Goal: Connect with others: Connect with other users

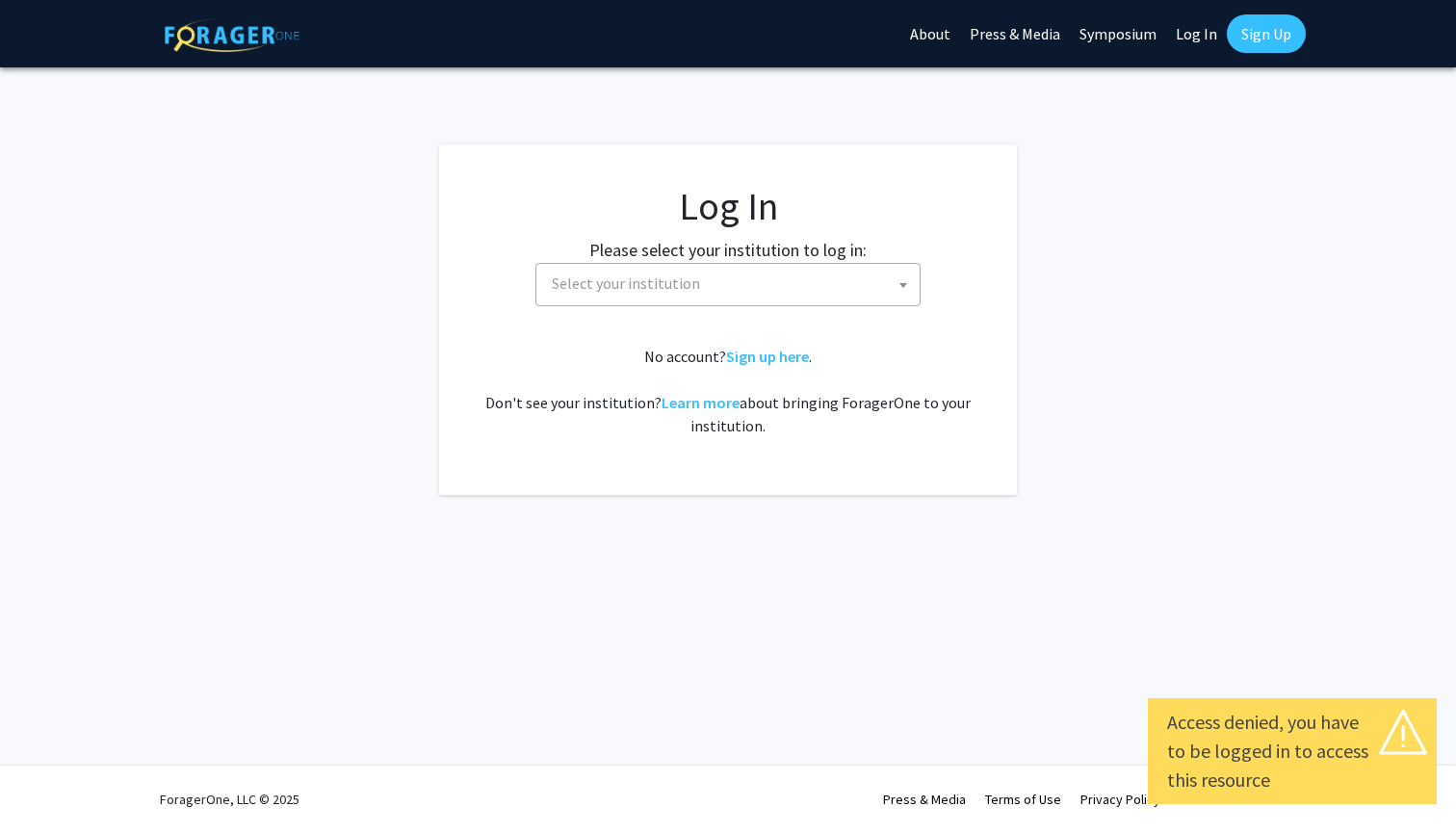
select select
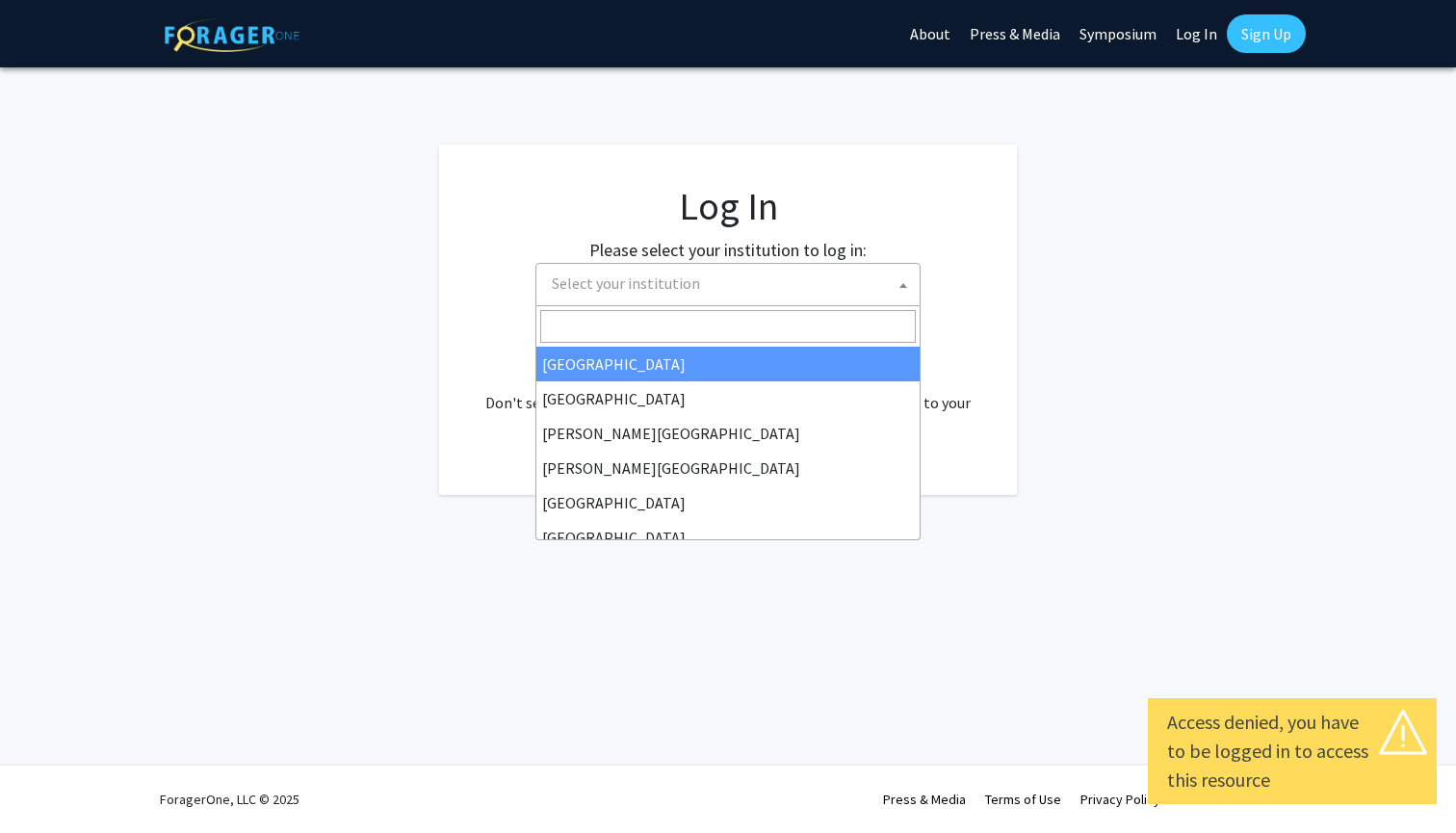
click at [768, 304] on span "Select your institution" at bounding box center [728, 285] width 385 height 43
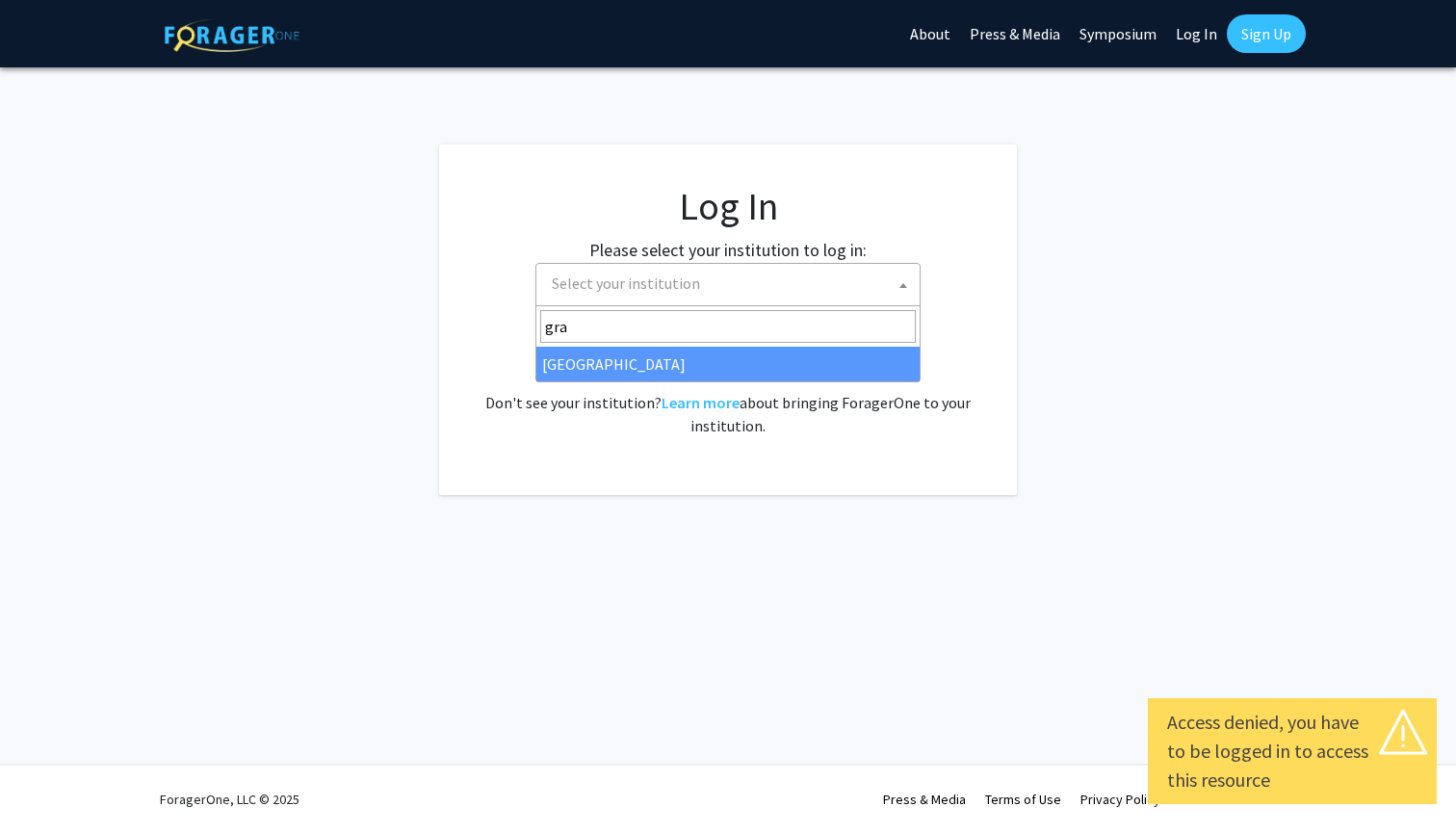
type input "gran"
select select "23"
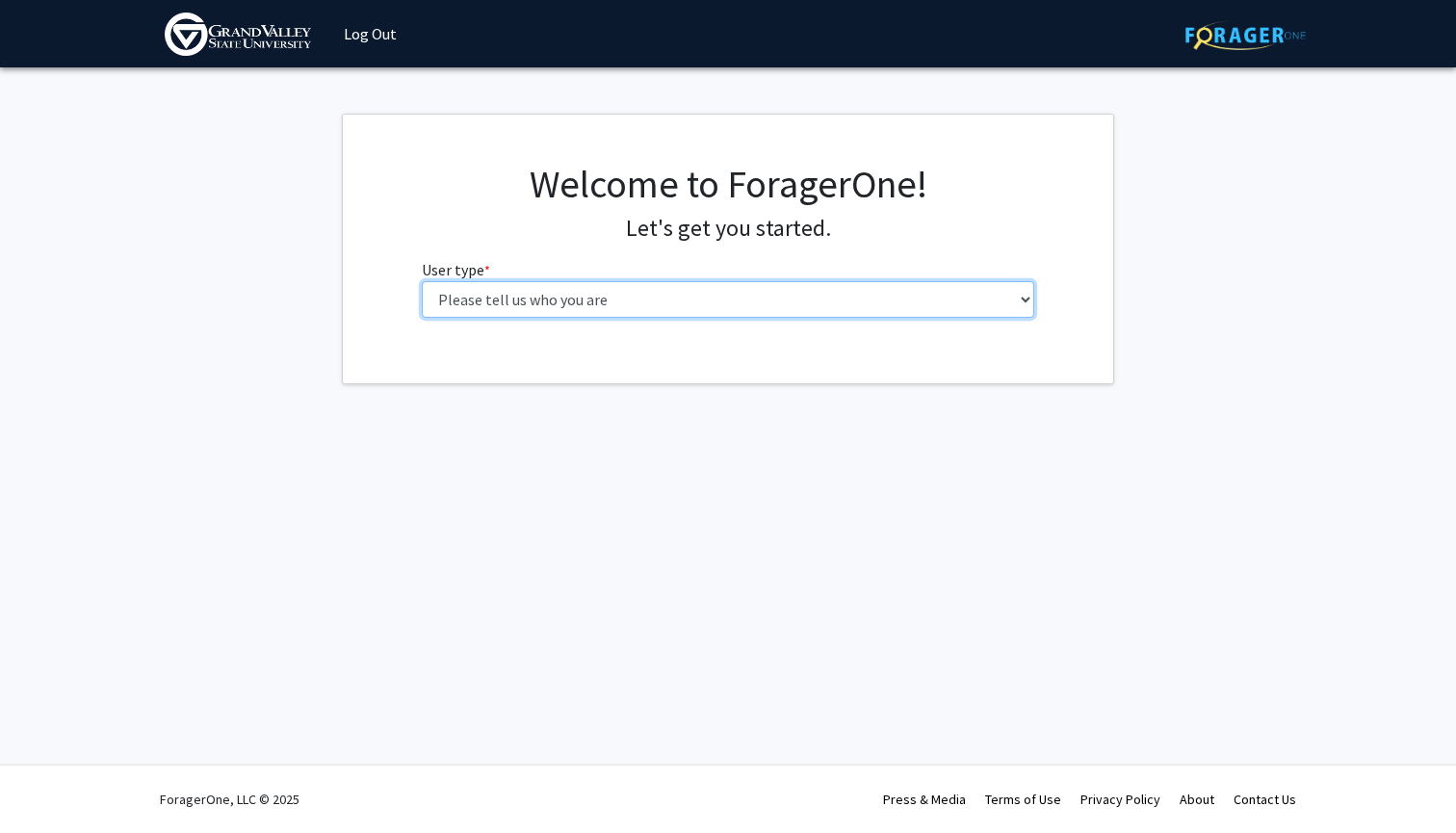
select select "1: undergrad"
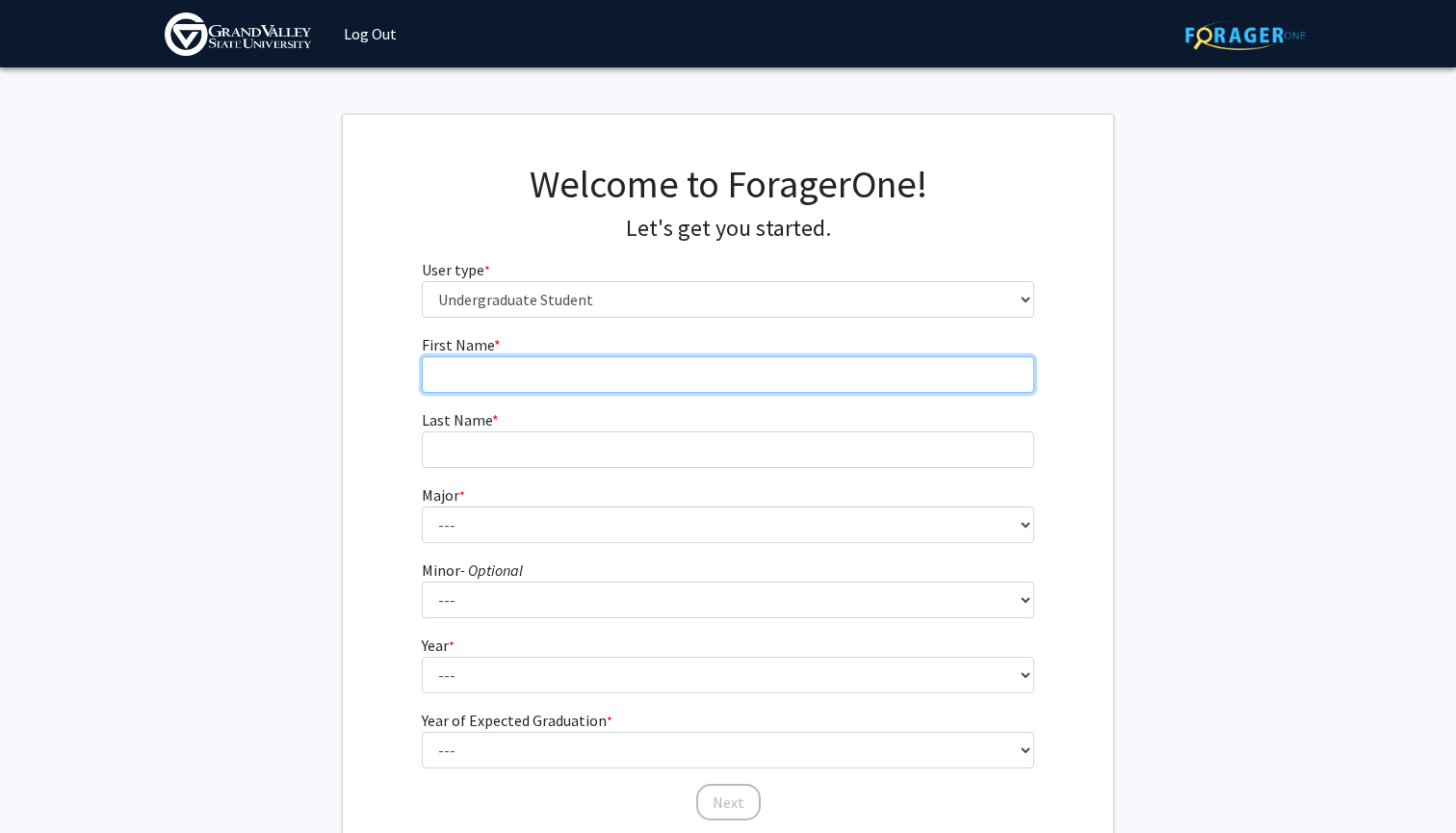
click at [564, 365] on input "First Name * required" at bounding box center [728, 374] width 613 height 36
type input "[PERSON_NAME]"
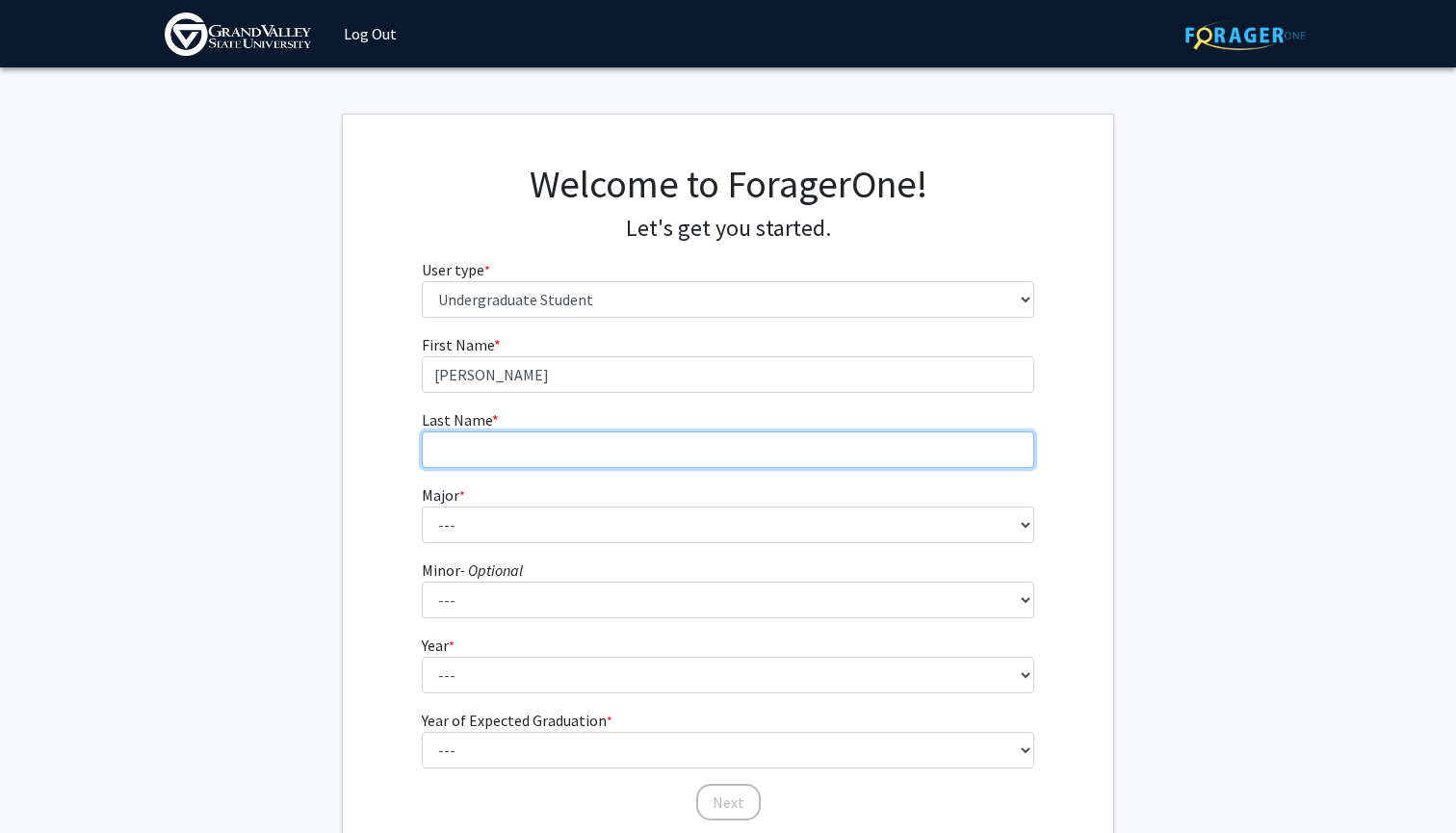
click at [603, 445] on input "Last Name * required" at bounding box center [728, 449] width 613 height 36
type input "[PERSON_NAME]"
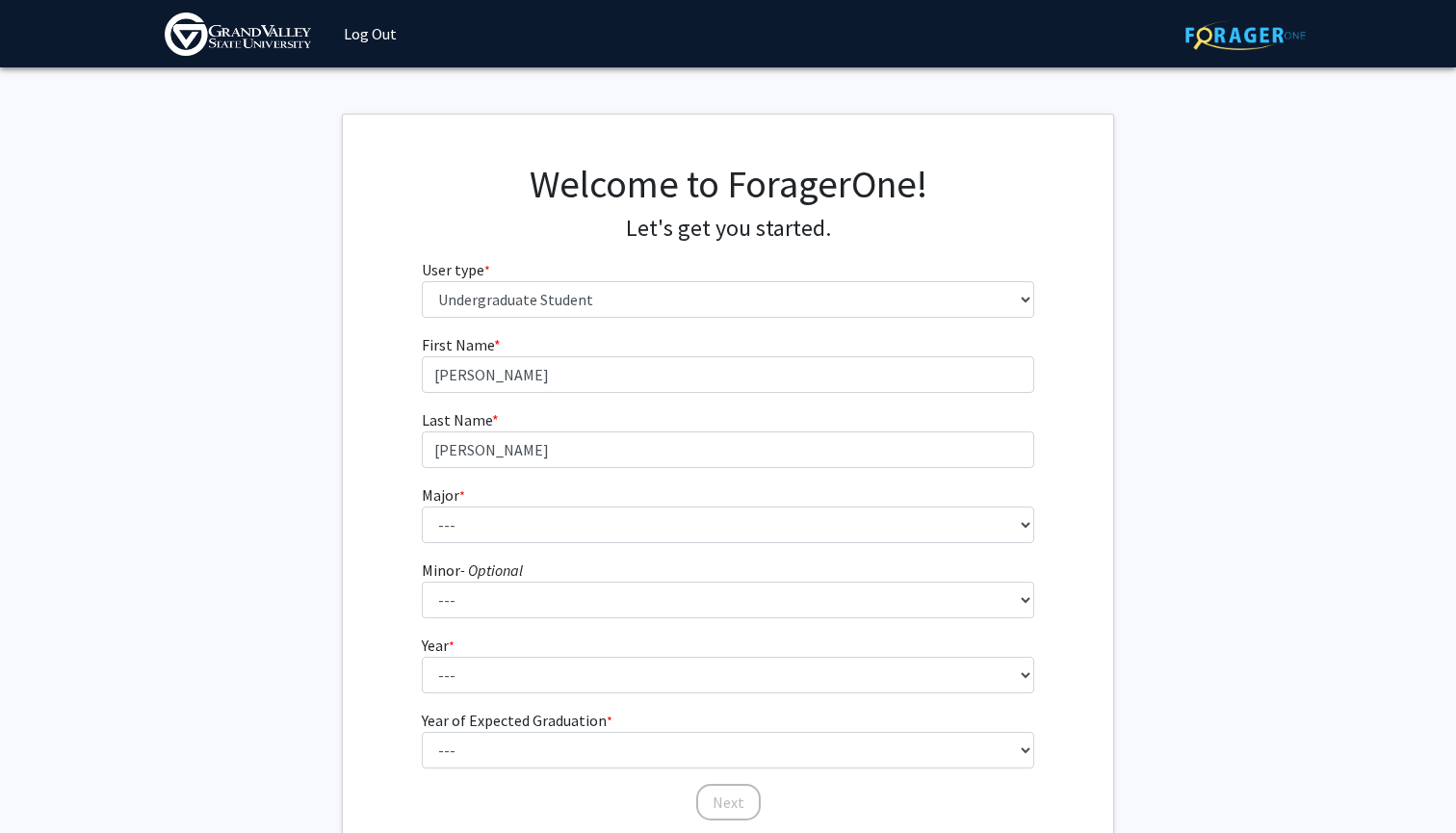
click at [616, 499] on fg-select "Major * required --- Advertising and Public Relations Allied Health Science Ant…" at bounding box center [728, 513] width 613 height 60
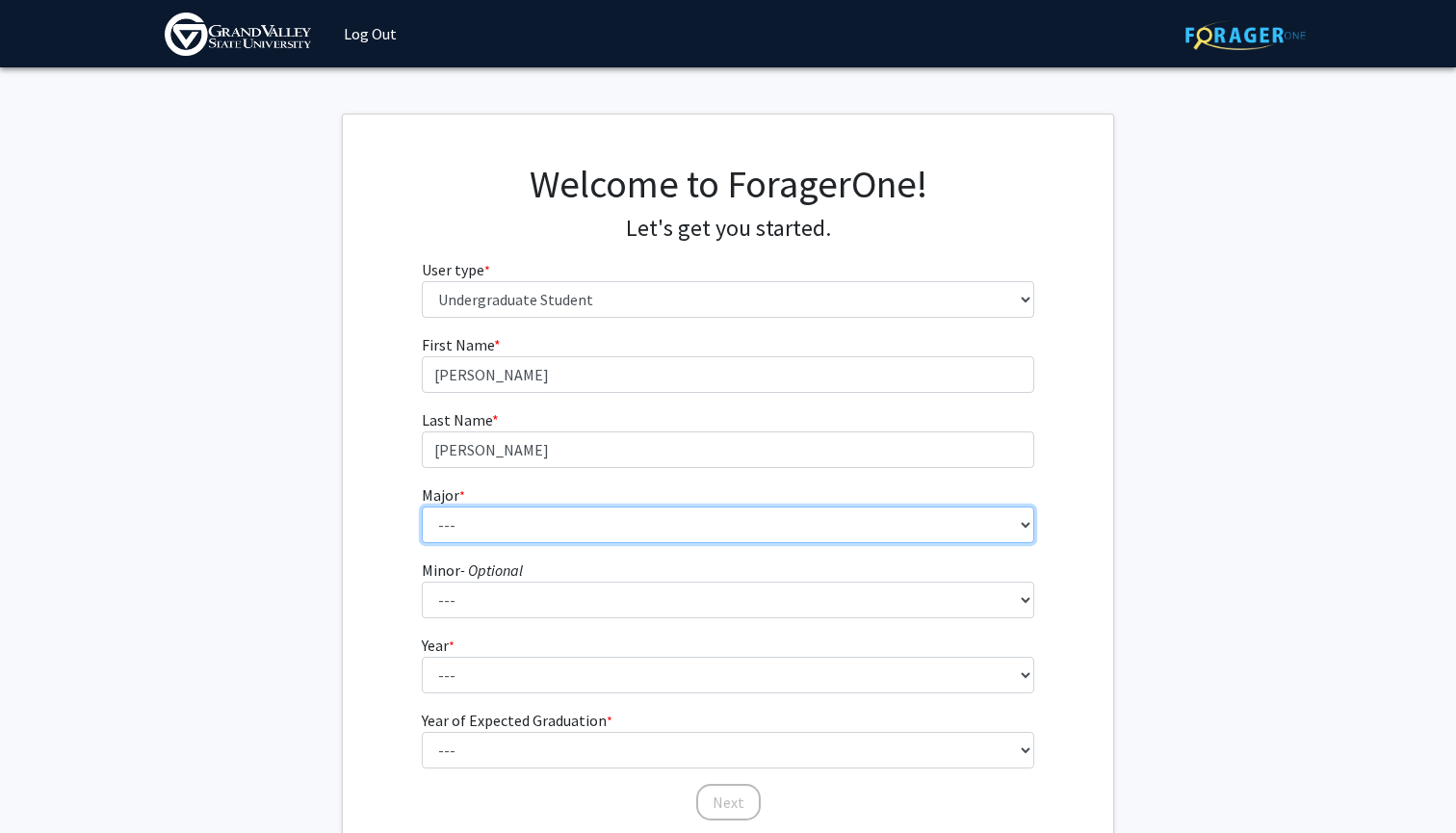
select select "85: 1960"
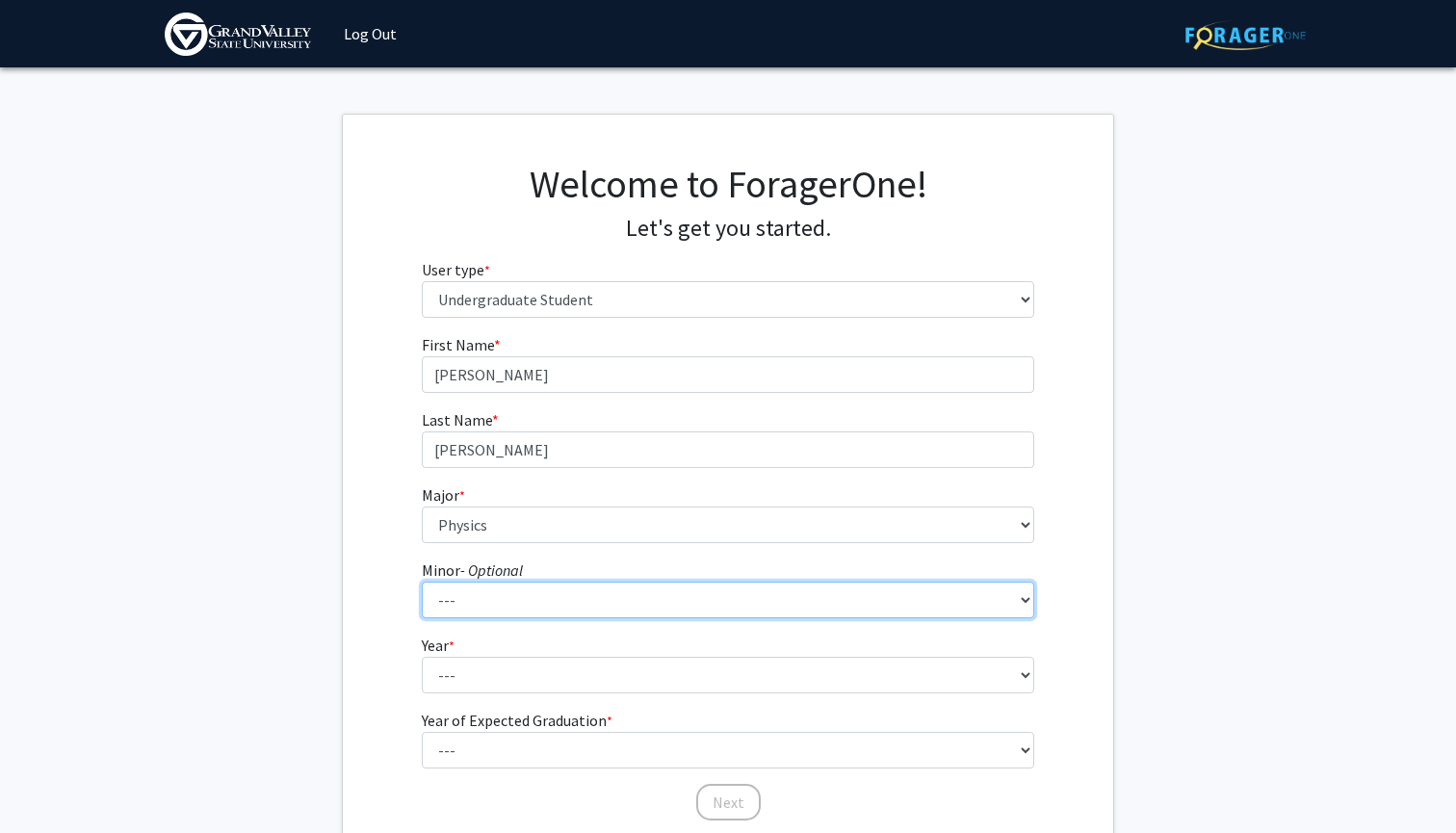
select select "61: 1543"
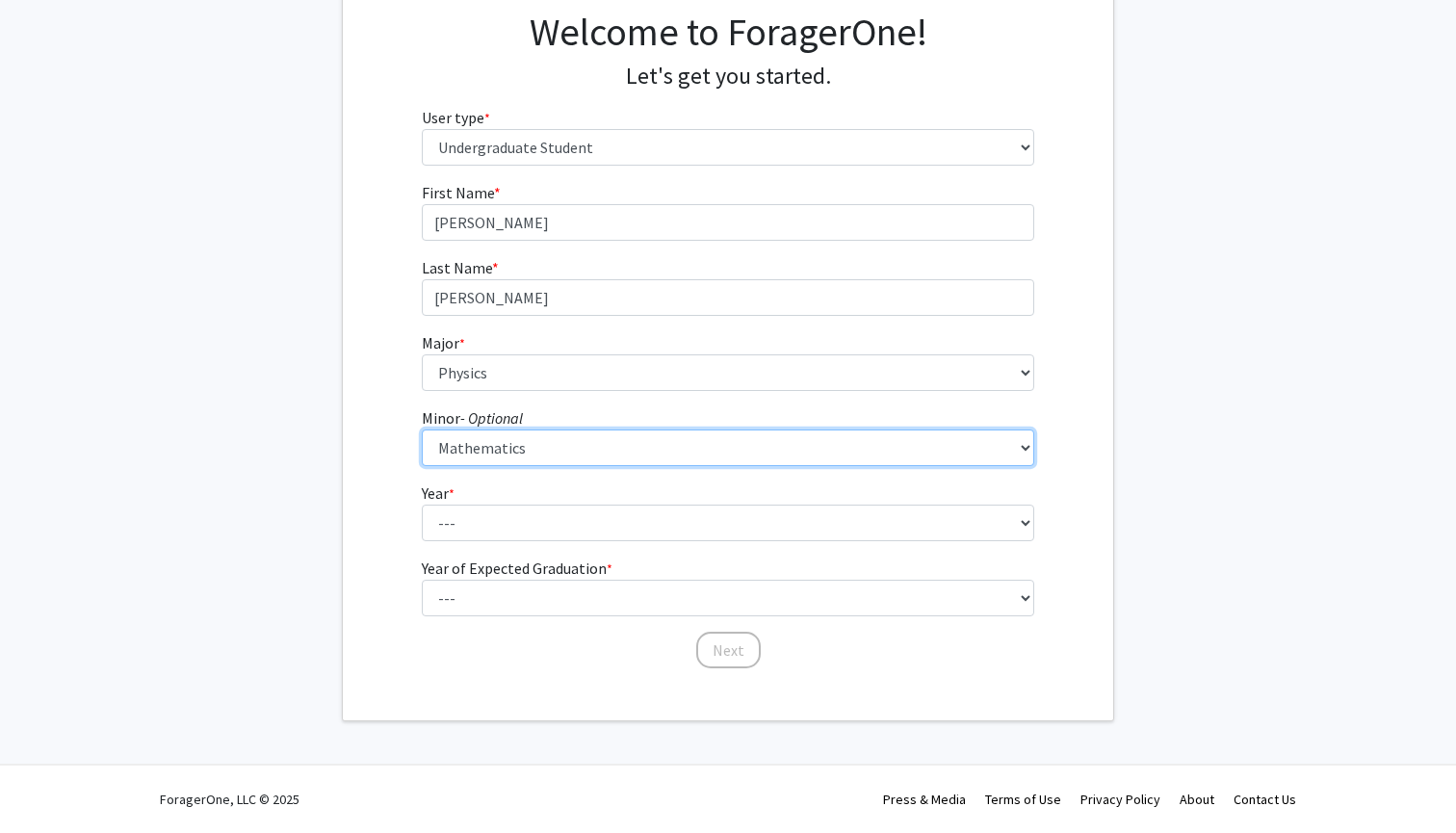
scroll to position [152, 0]
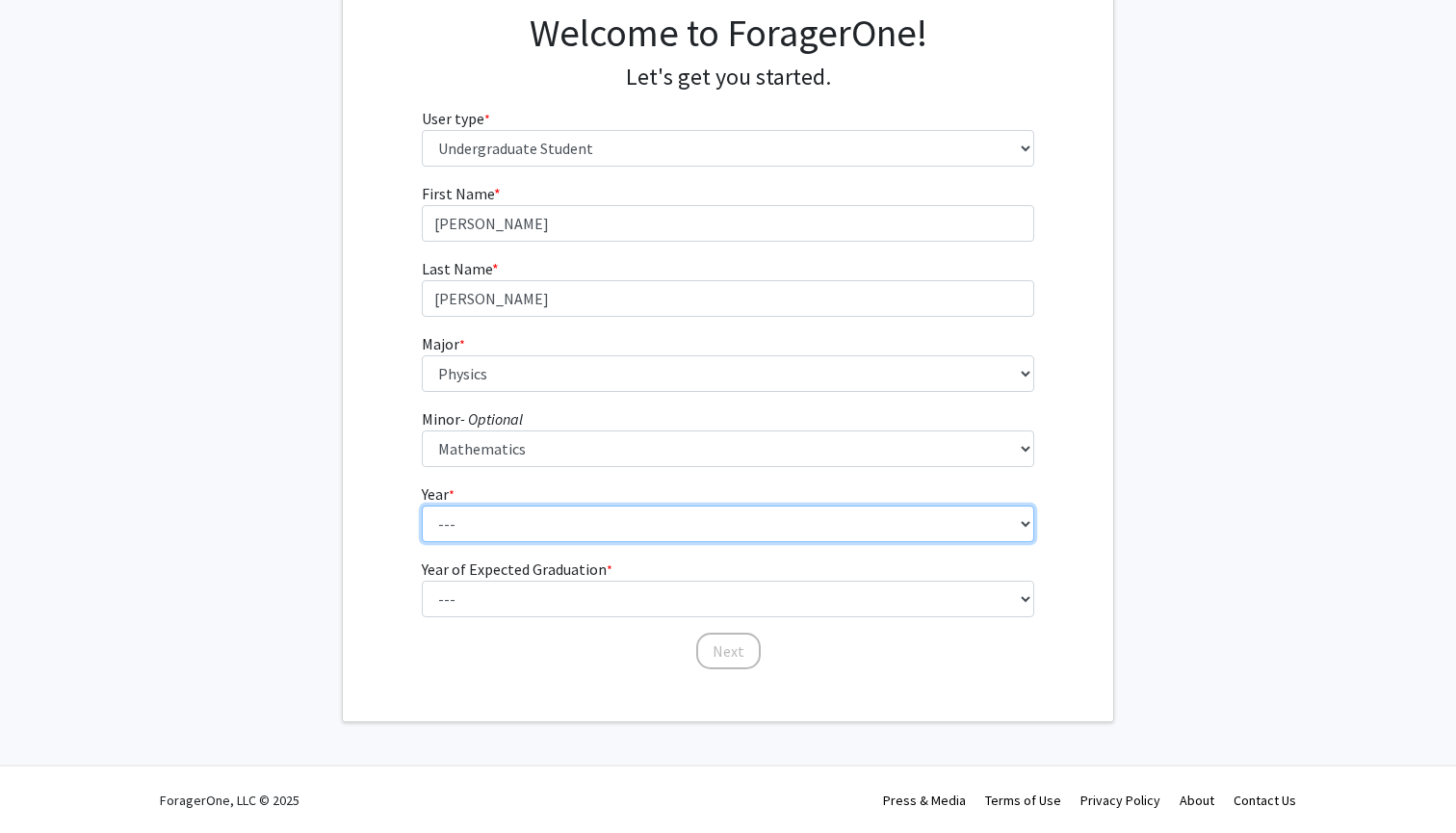
select select "2: sophomore"
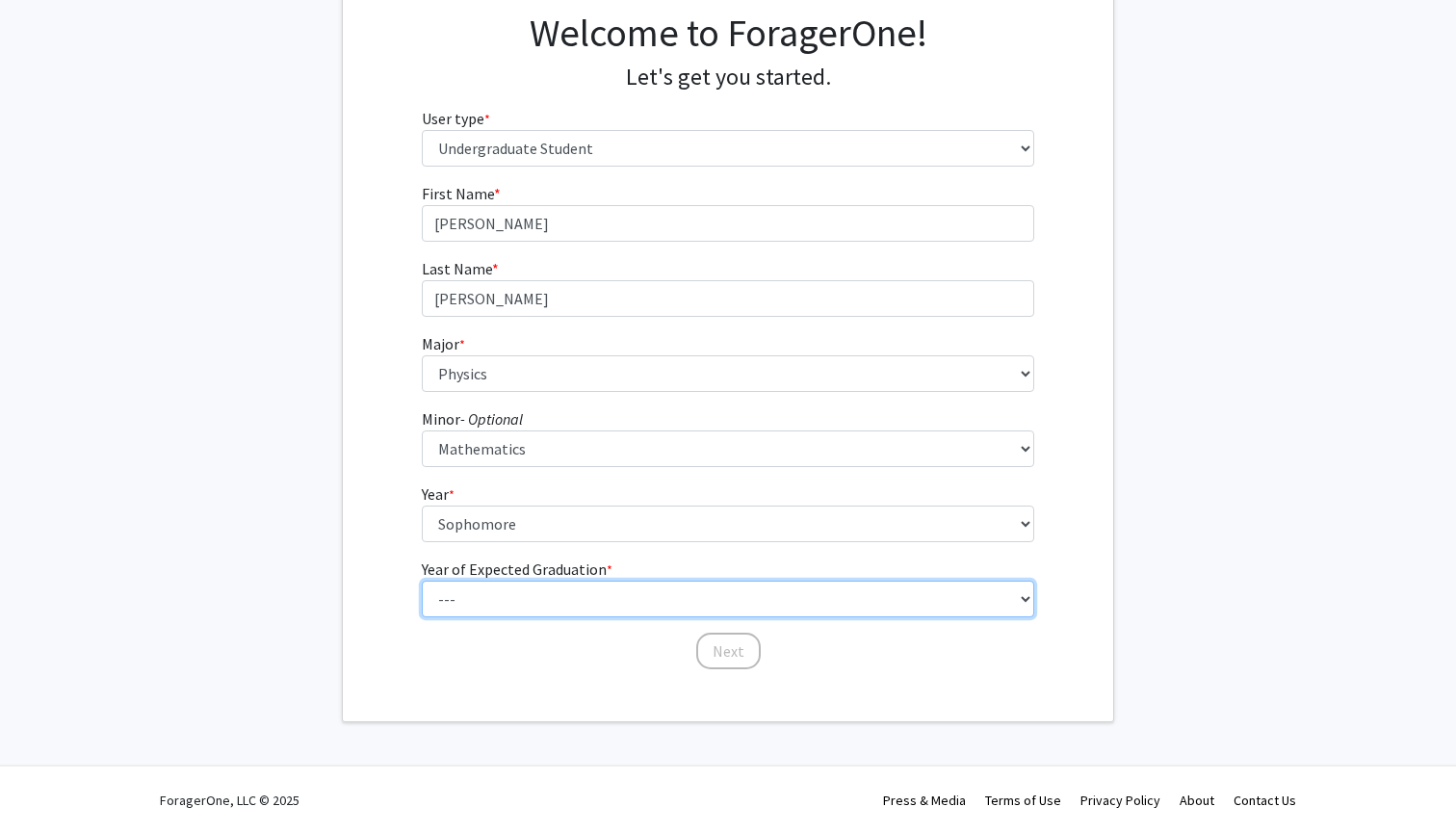
select select "4: 2028"
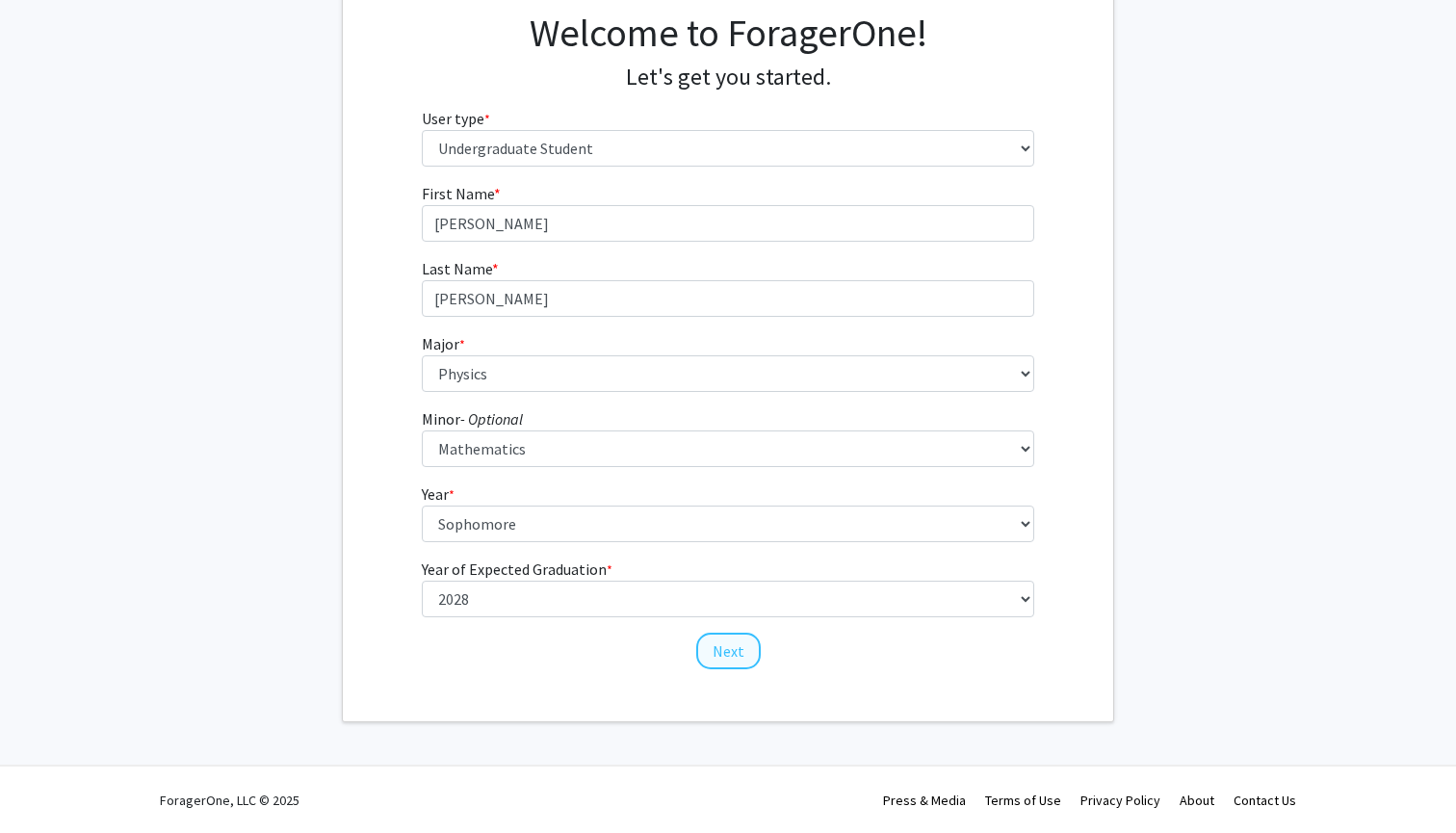
click at [732, 649] on button "Next" at bounding box center [728, 651] width 65 height 36
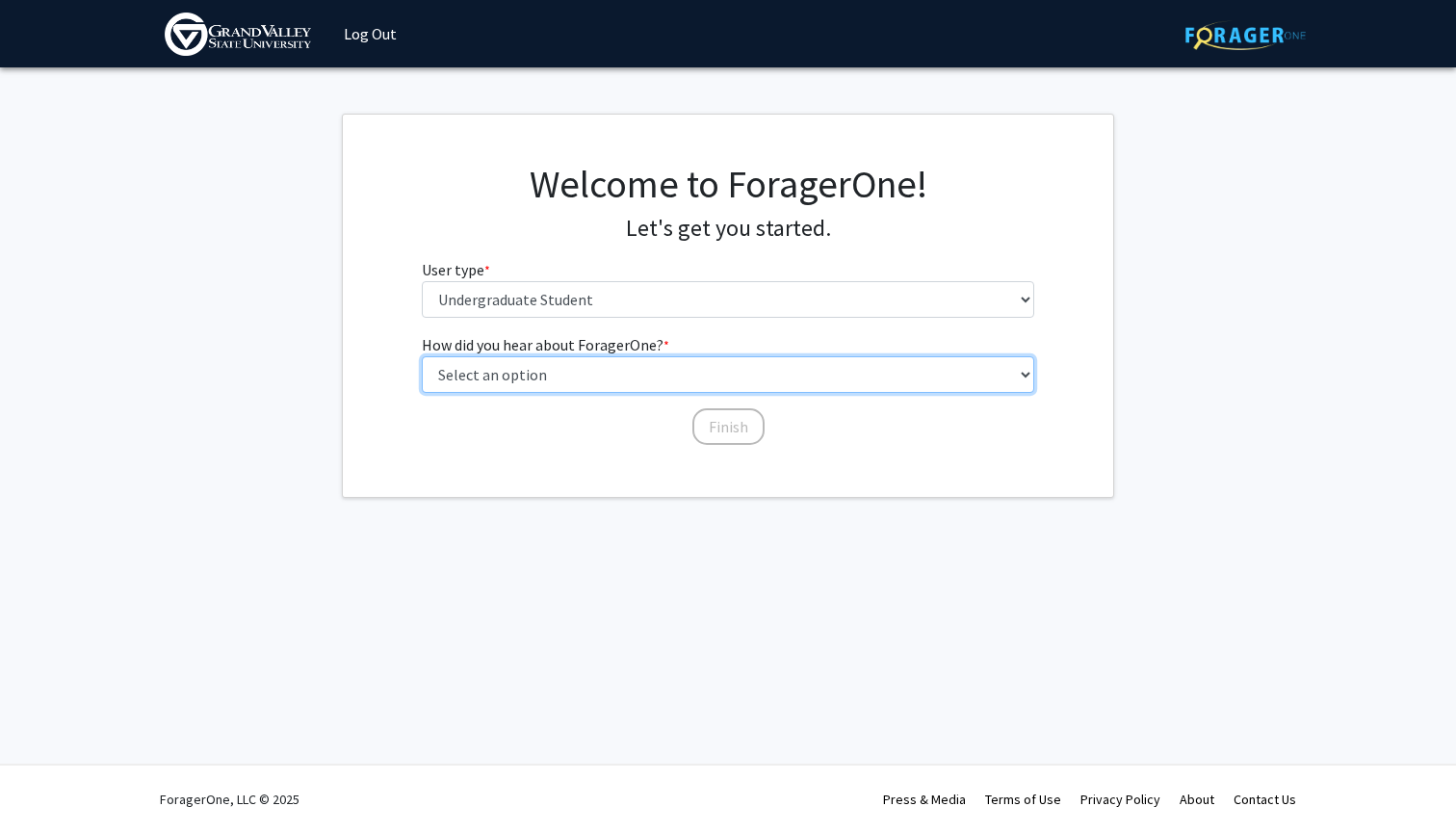
select select "3: university_website"
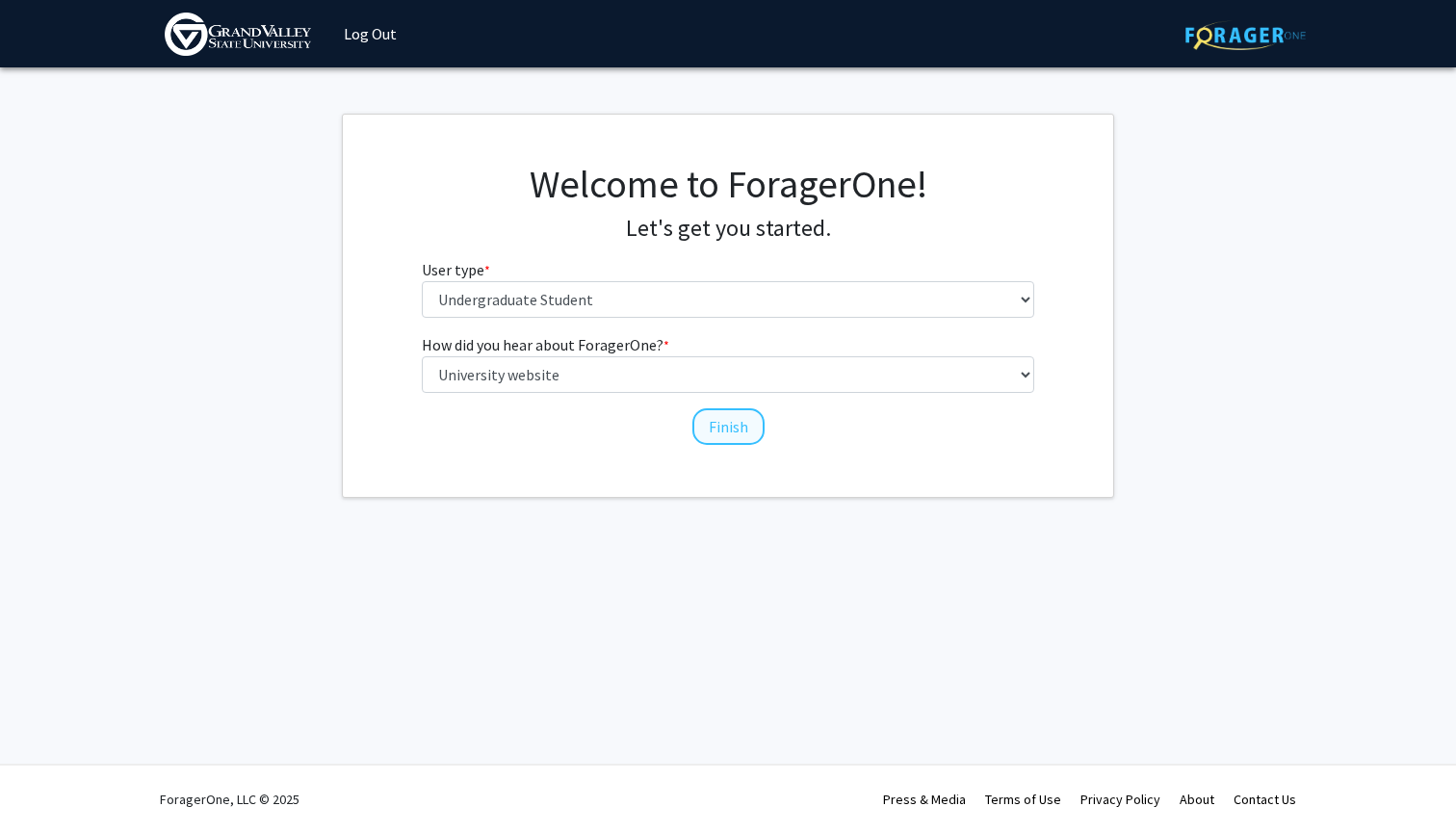
click at [725, 423] on button "Finish" at bounding box center [728, 426] width 72 height 36
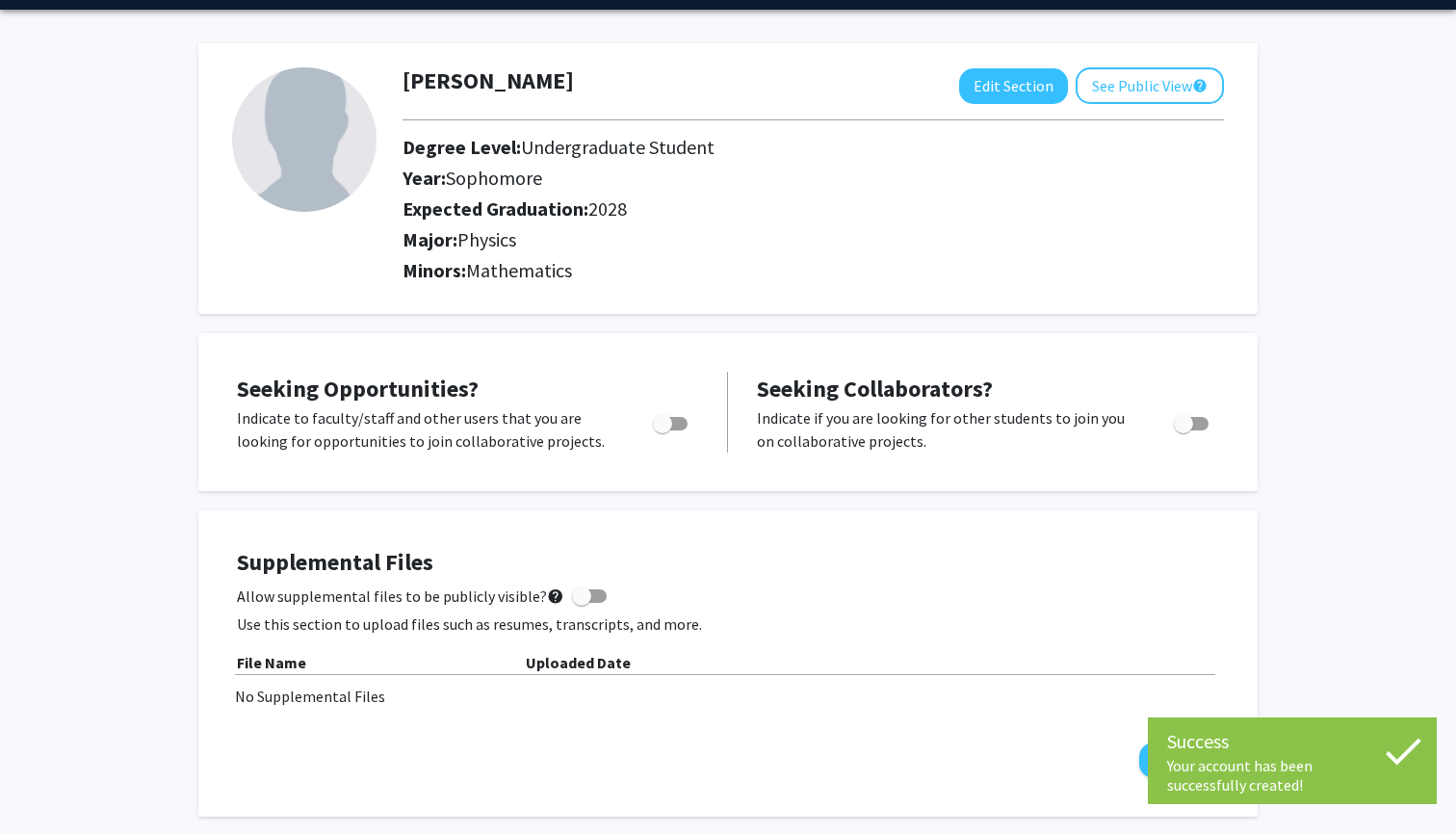
scroll to position [60, 0]
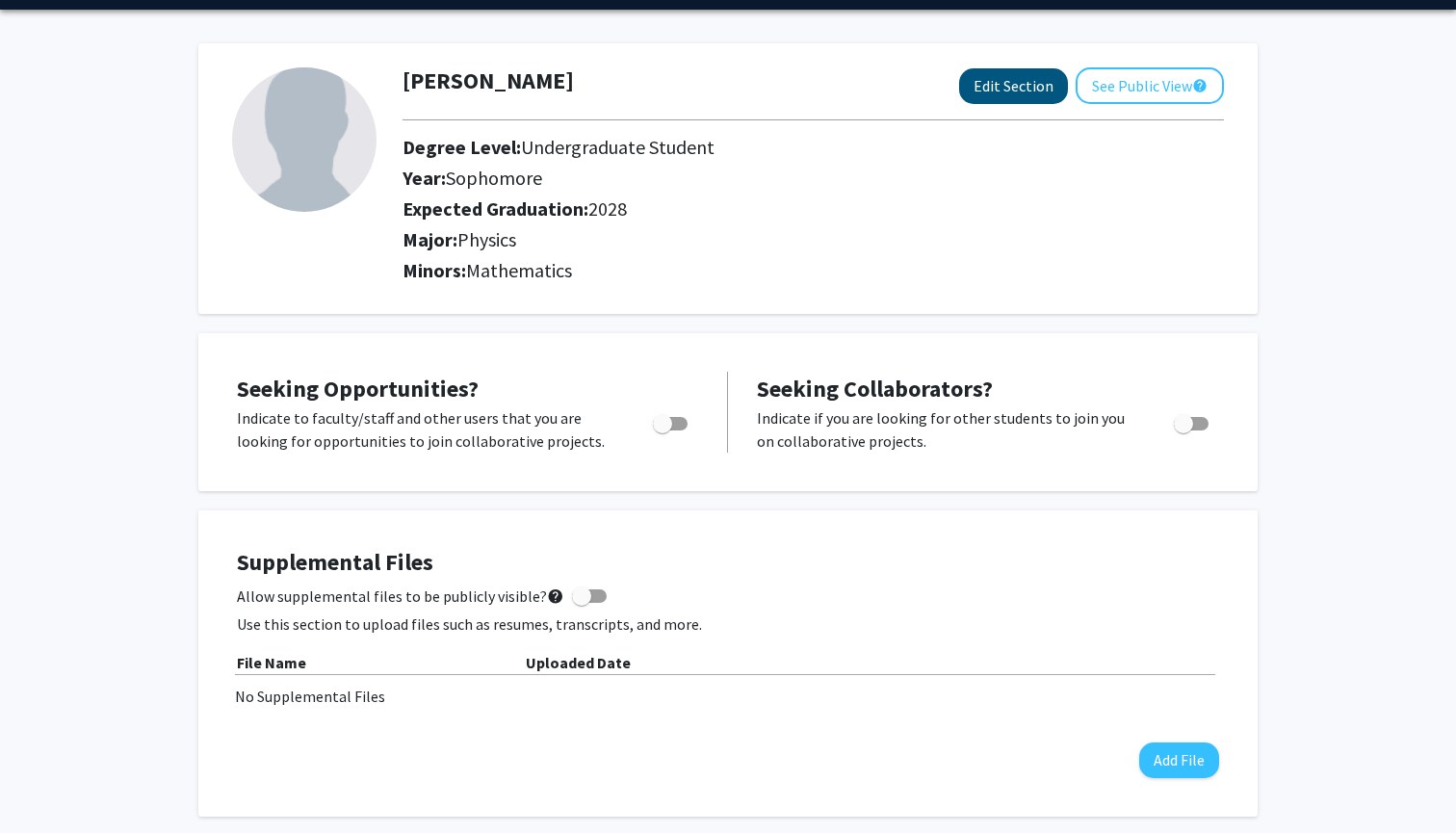
click at [988, 90] on button "Edit Section" at bounding box center [1013, 86] width 109 height 35
select select "sophomore"
select select "2028"
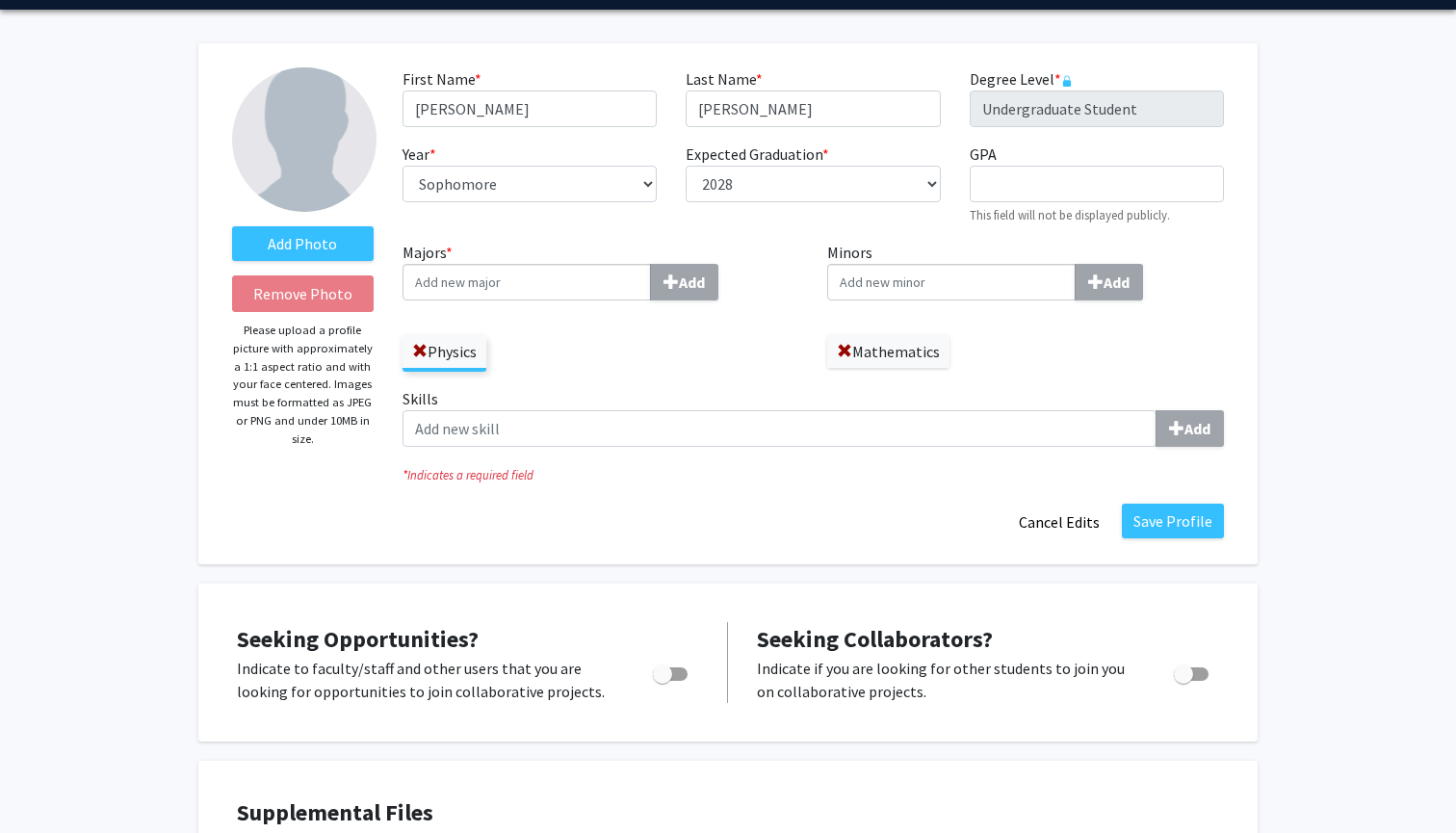
click at [592, 278] on input "Majors * Add" at bounding box center [527, 282] width 248 height 36
click at [536, 288] on input "Majors * Add" at bounding box center [527, 282] width 248 height 36
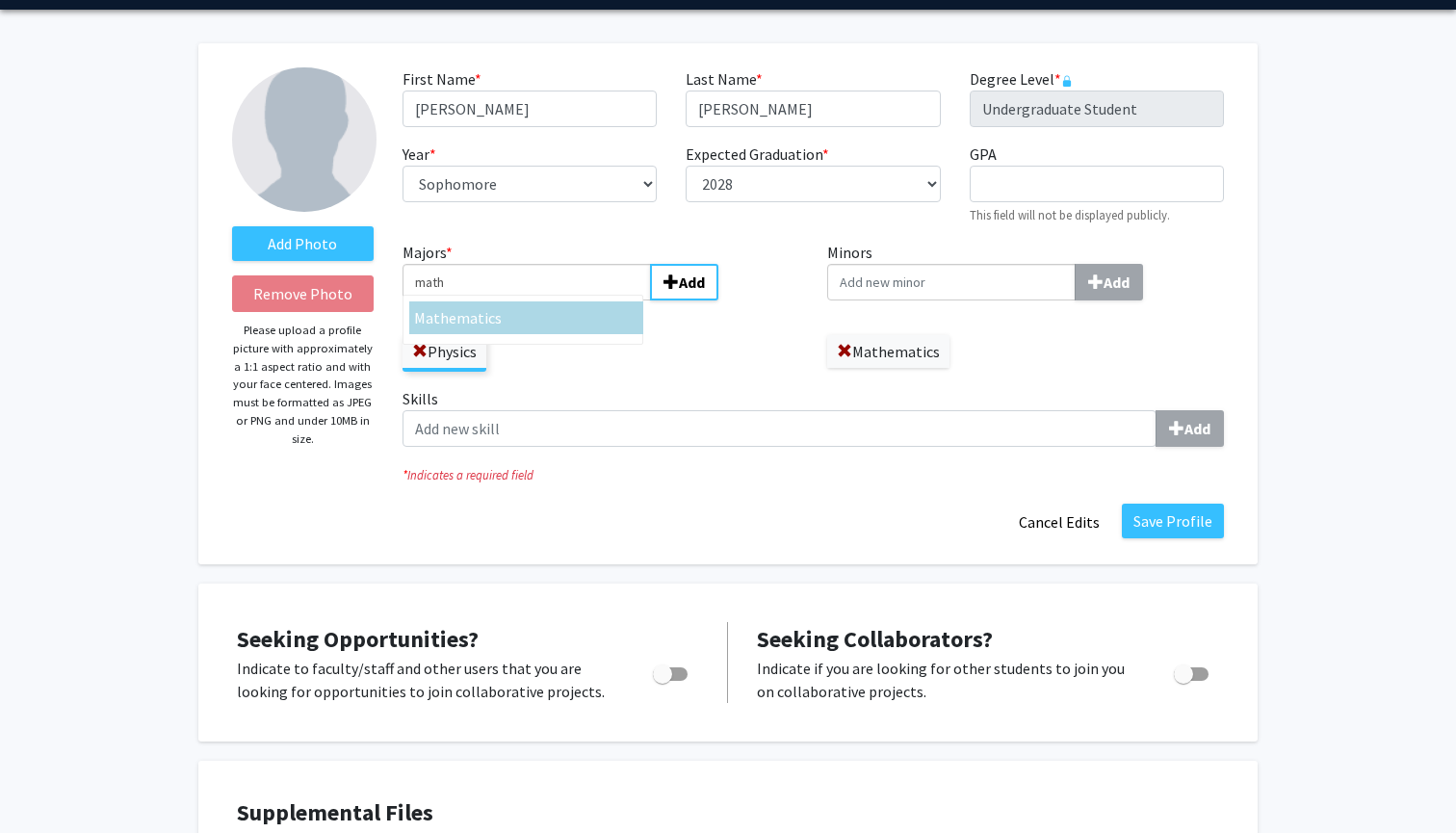
type input "math"
click at [472, 322] on span "ematics" at bounding box center [475, 318] width 53 height 20
click at [472, 300] on input "math" at bounding box center [527, 282] width 248 height 36
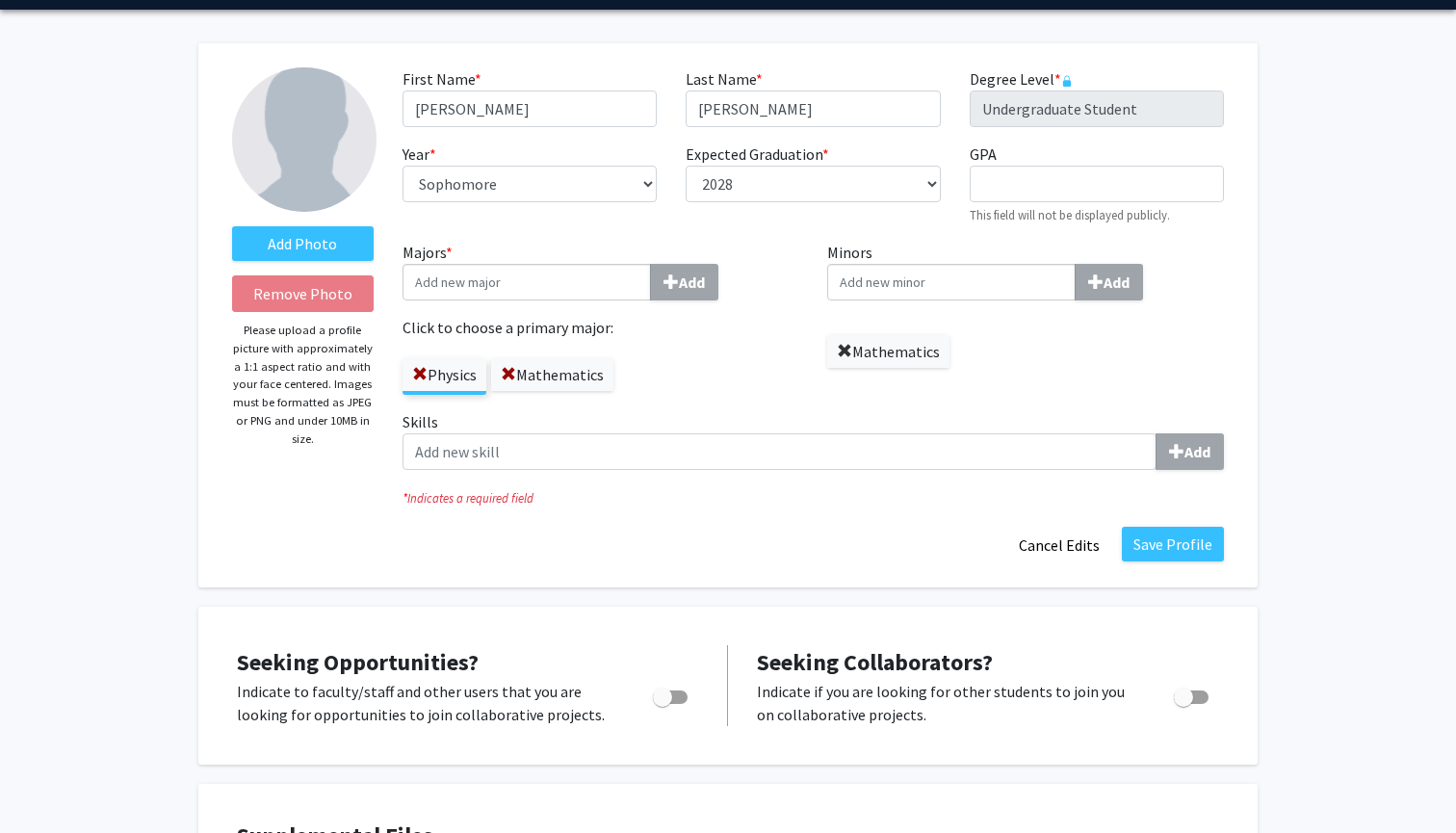
click at [848, 351] on span at bounding box center [845, 352] width 16 height 16
click at [1169, 546] on button "Save Profile" at bounding box center [1172, 544] width 102 height 34
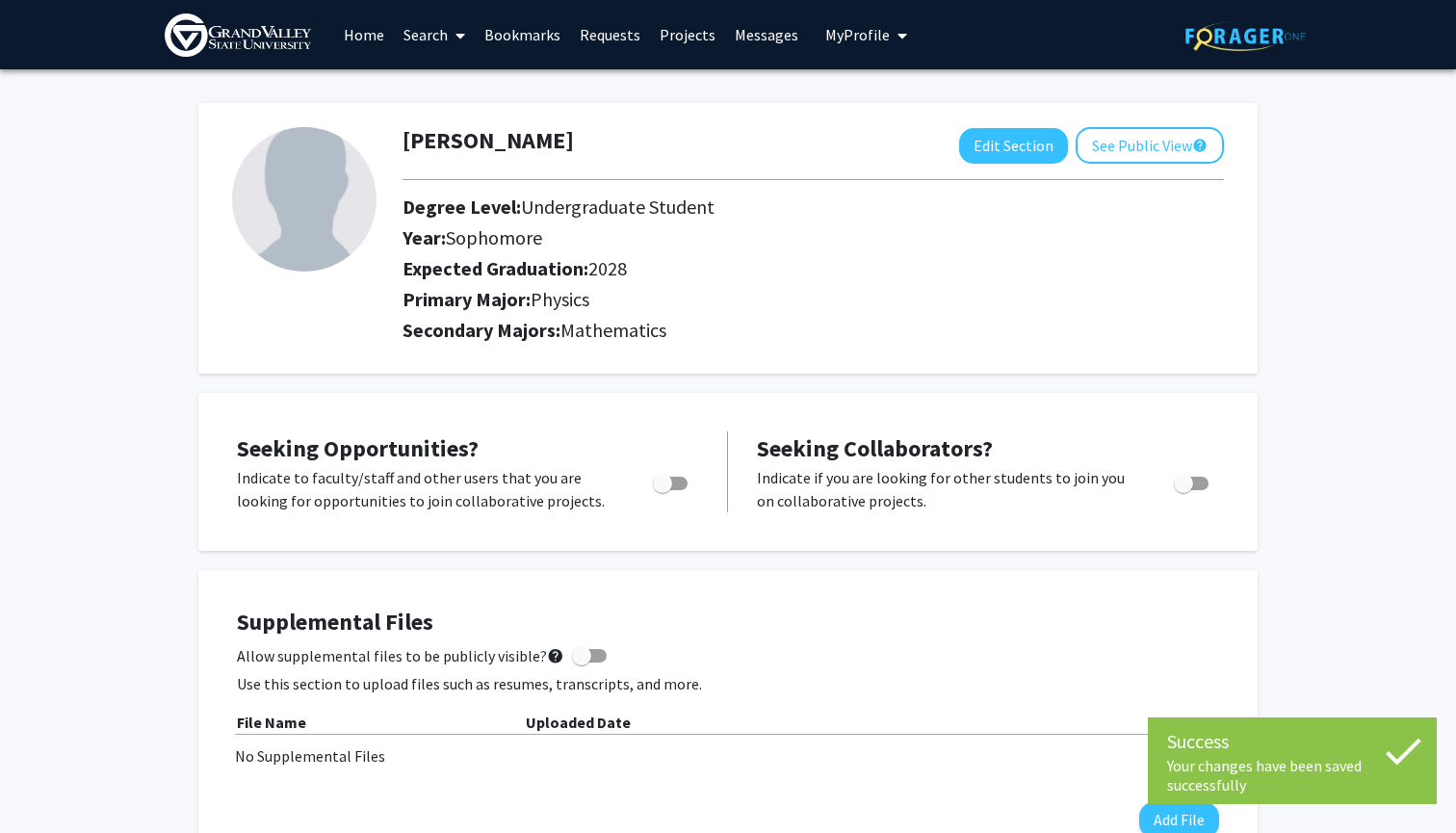
scroll to position [0, 0]
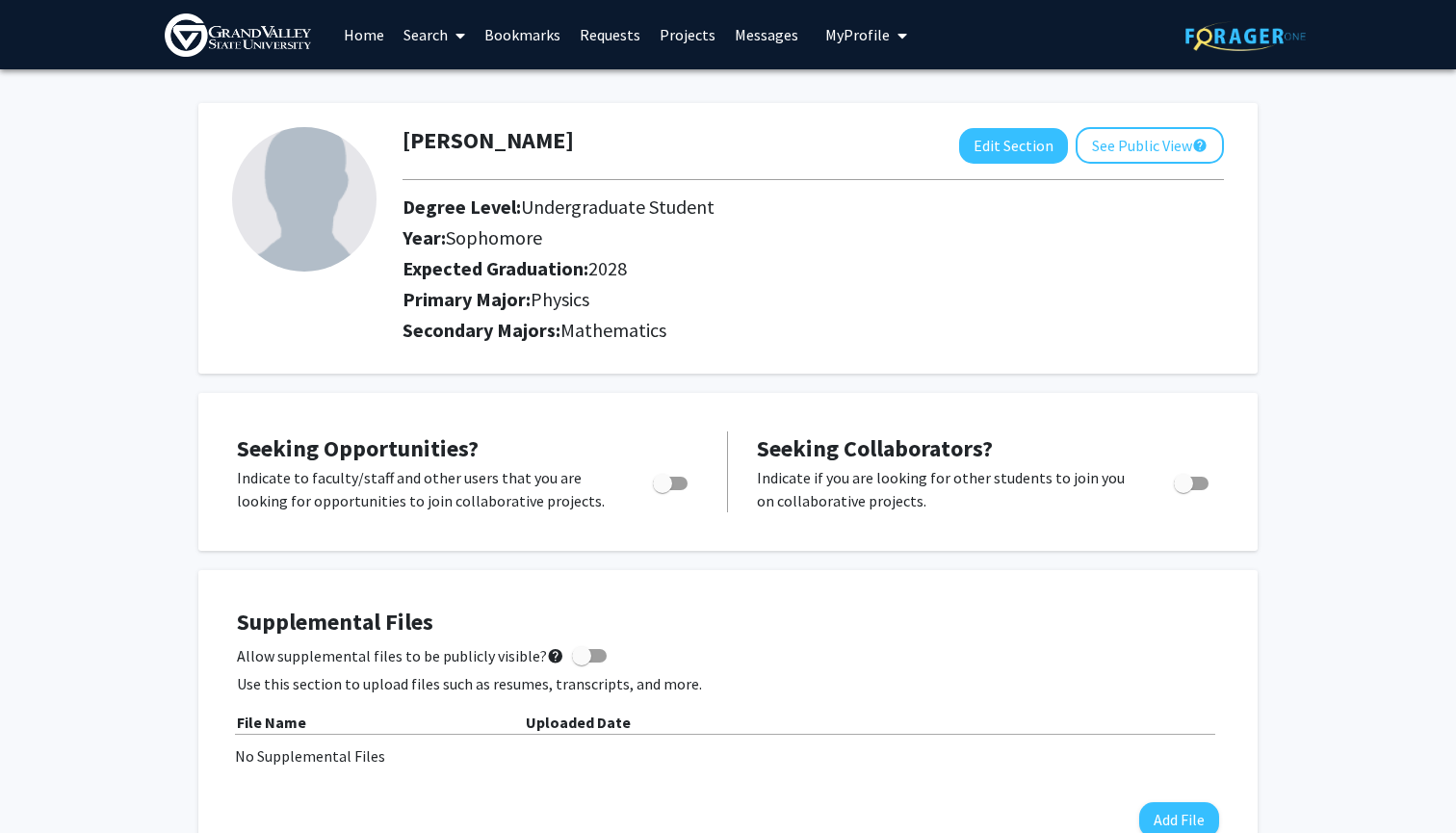
click at [425, 35] on link "Search" at bounding box center [434, 34] width 81 height 67
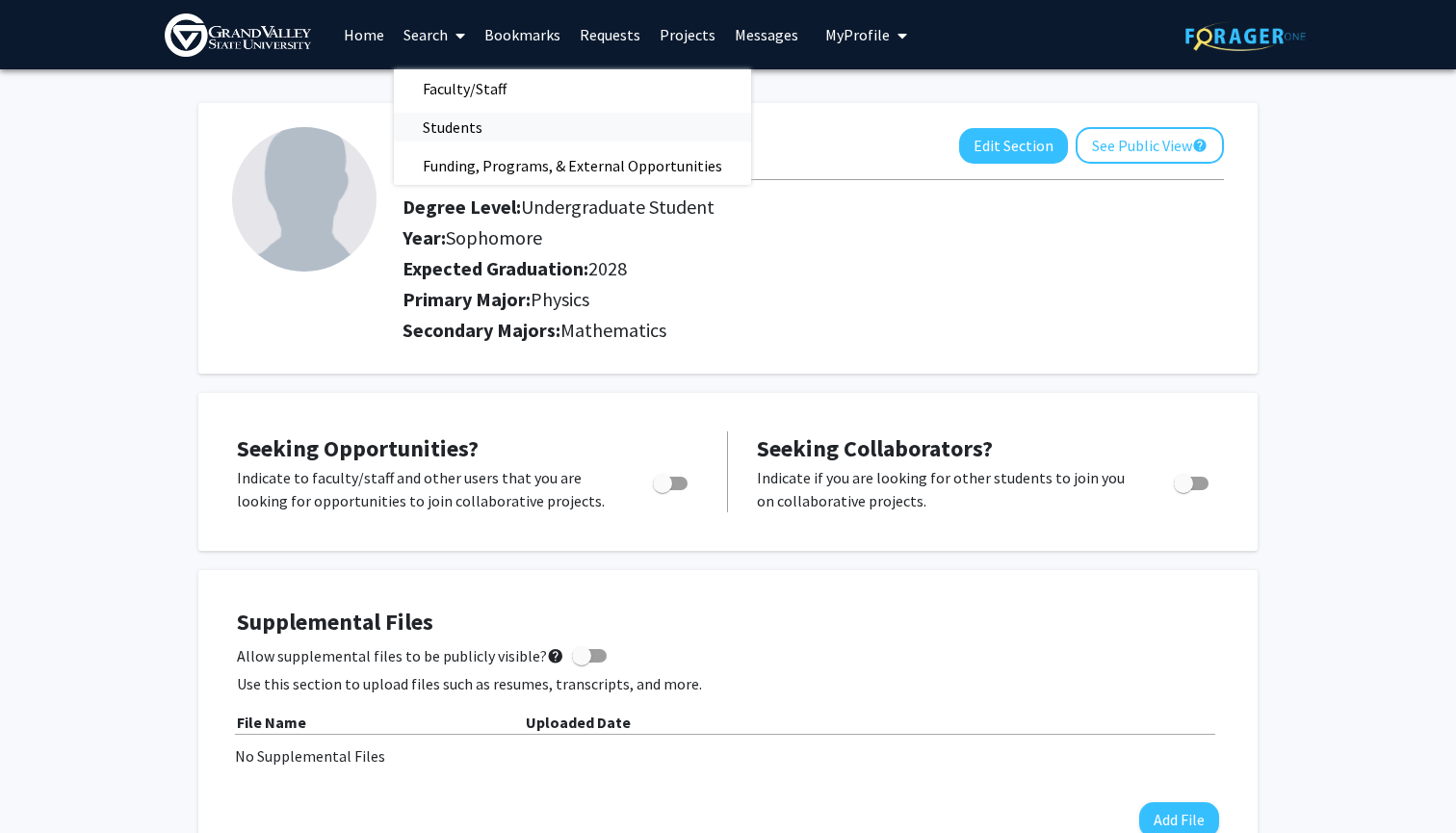
click at [472, 121] on span "Students" at bounding box center [452, 127] width 117 height 38
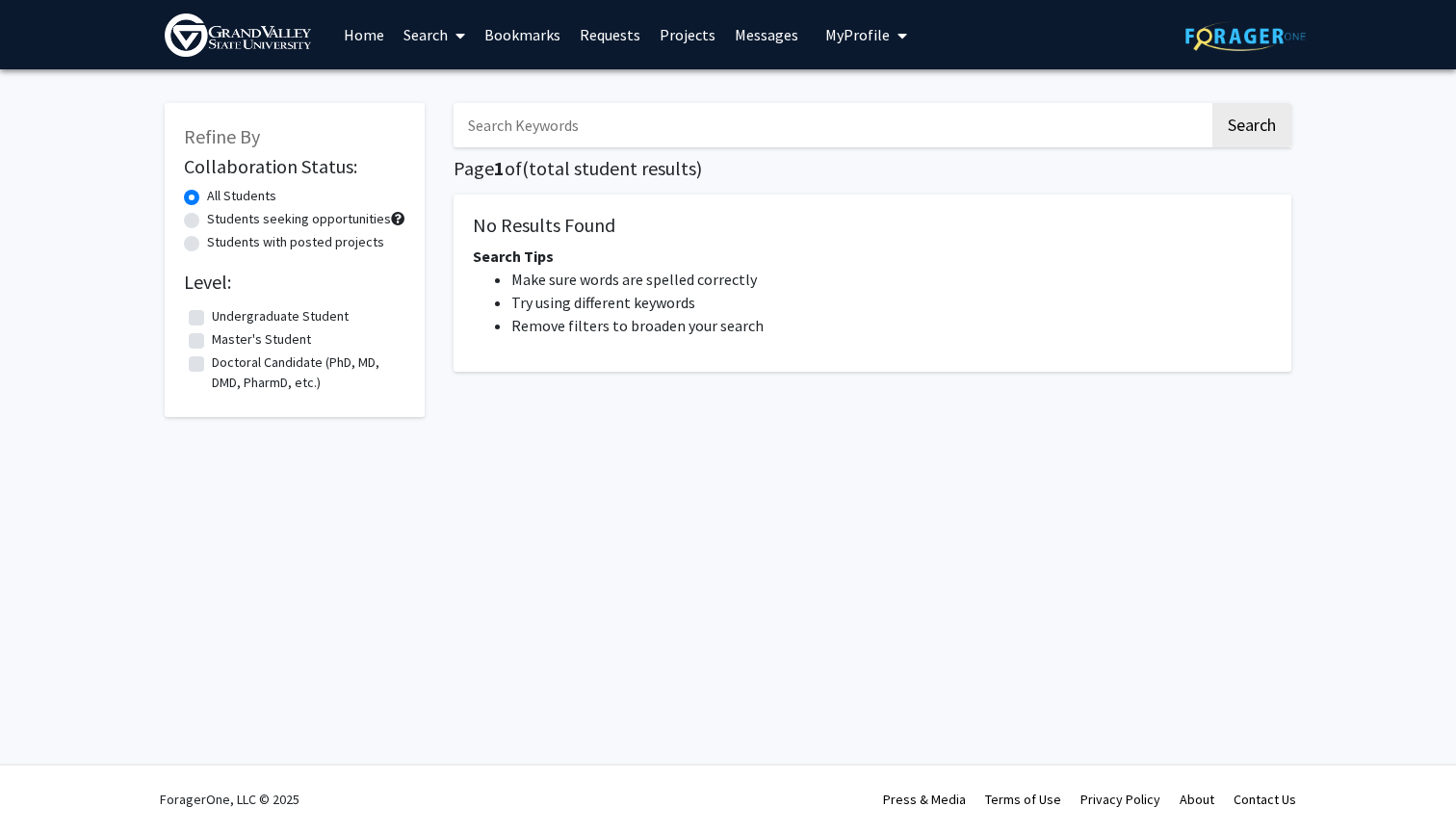
click at [552, 117] on input "Search Keywords" at bounding box center [832, 125] width 756 height 44
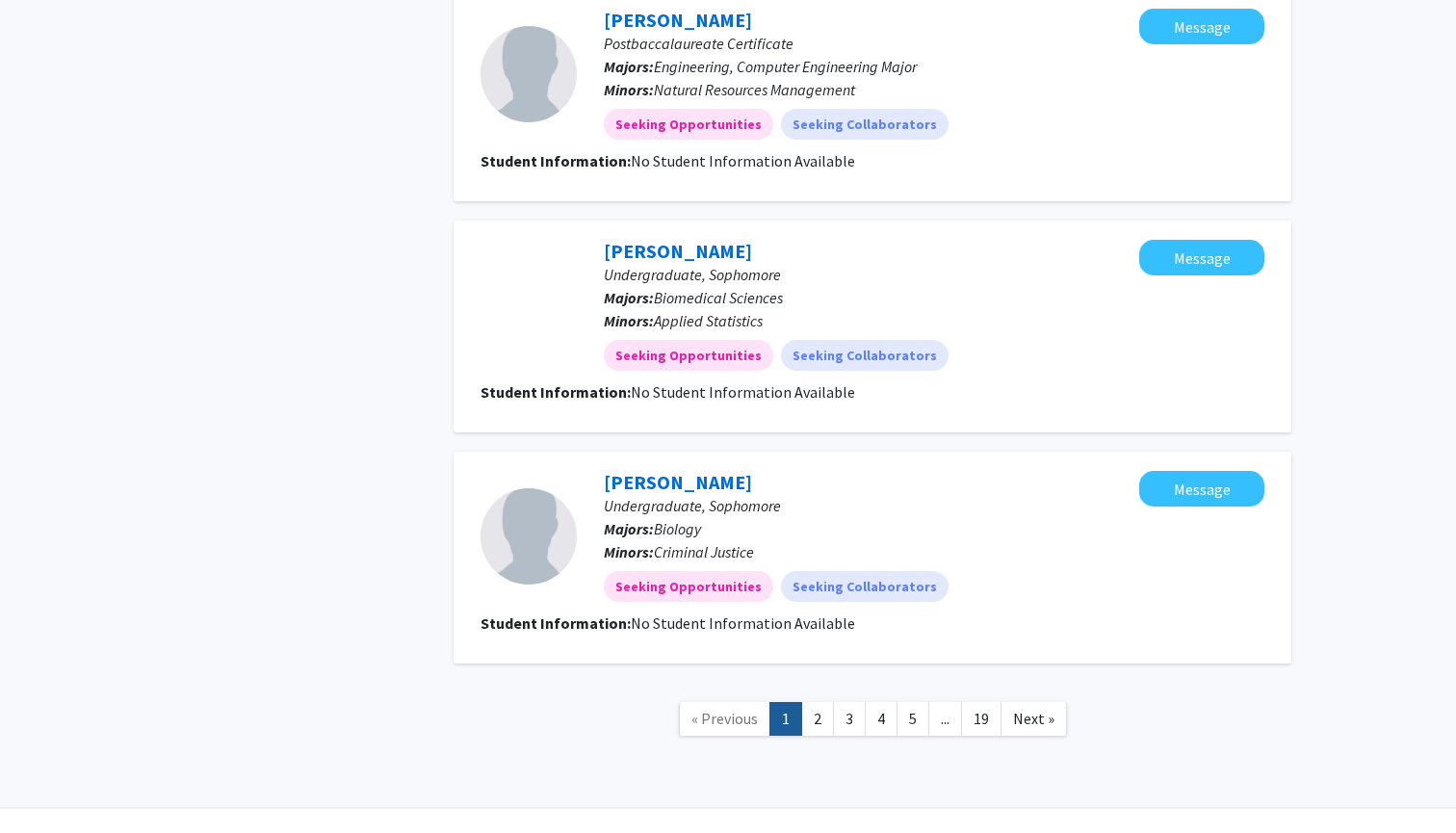
scroll to position [2076, 0]
click at [814, 703] on link "2" at bounding box center [817, 720] width 32 height 33
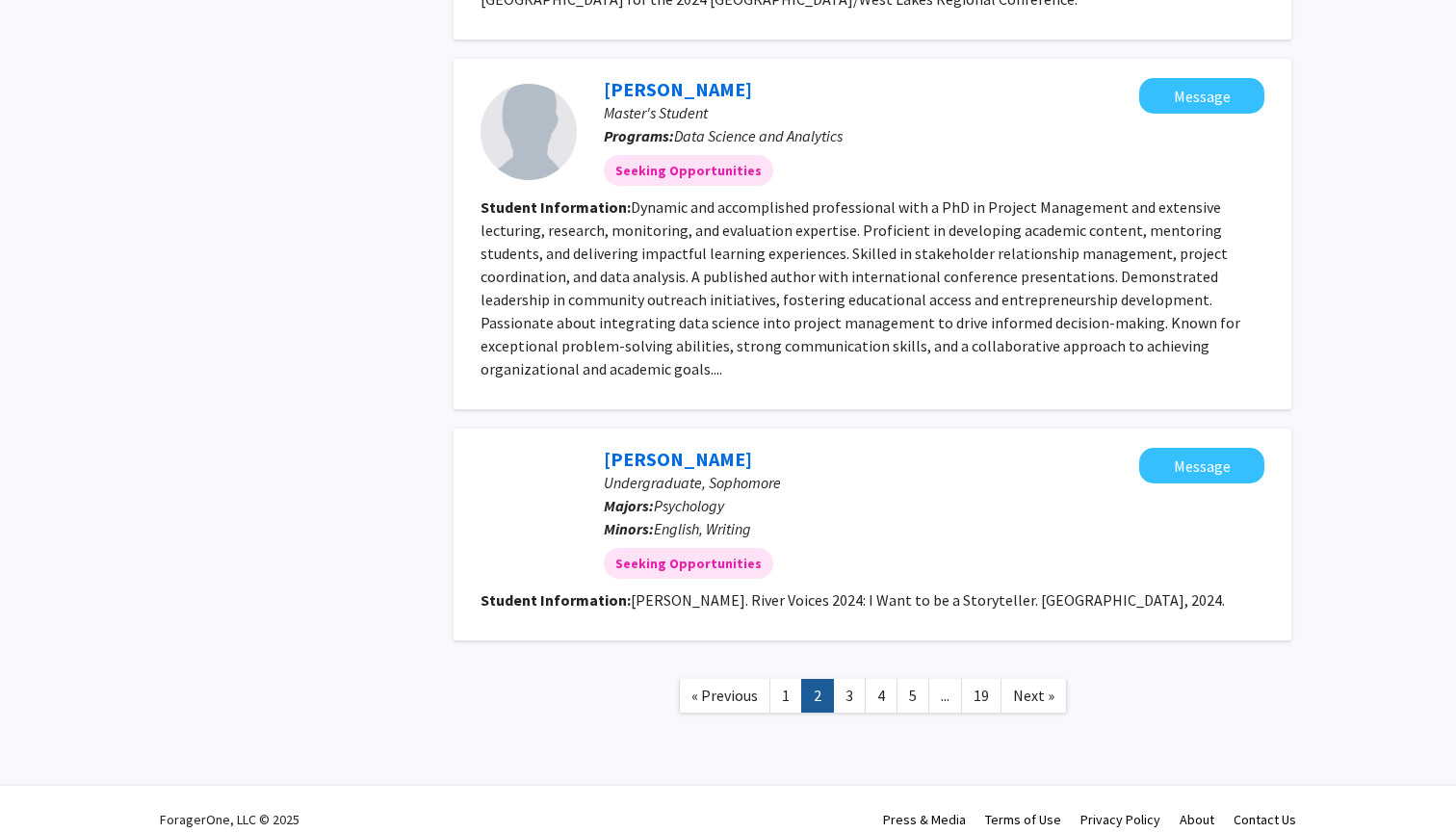
scroll to position [2446, 0]
click at [850, 679] on link "3" at bounding box center [849, 696] width 32 height 33
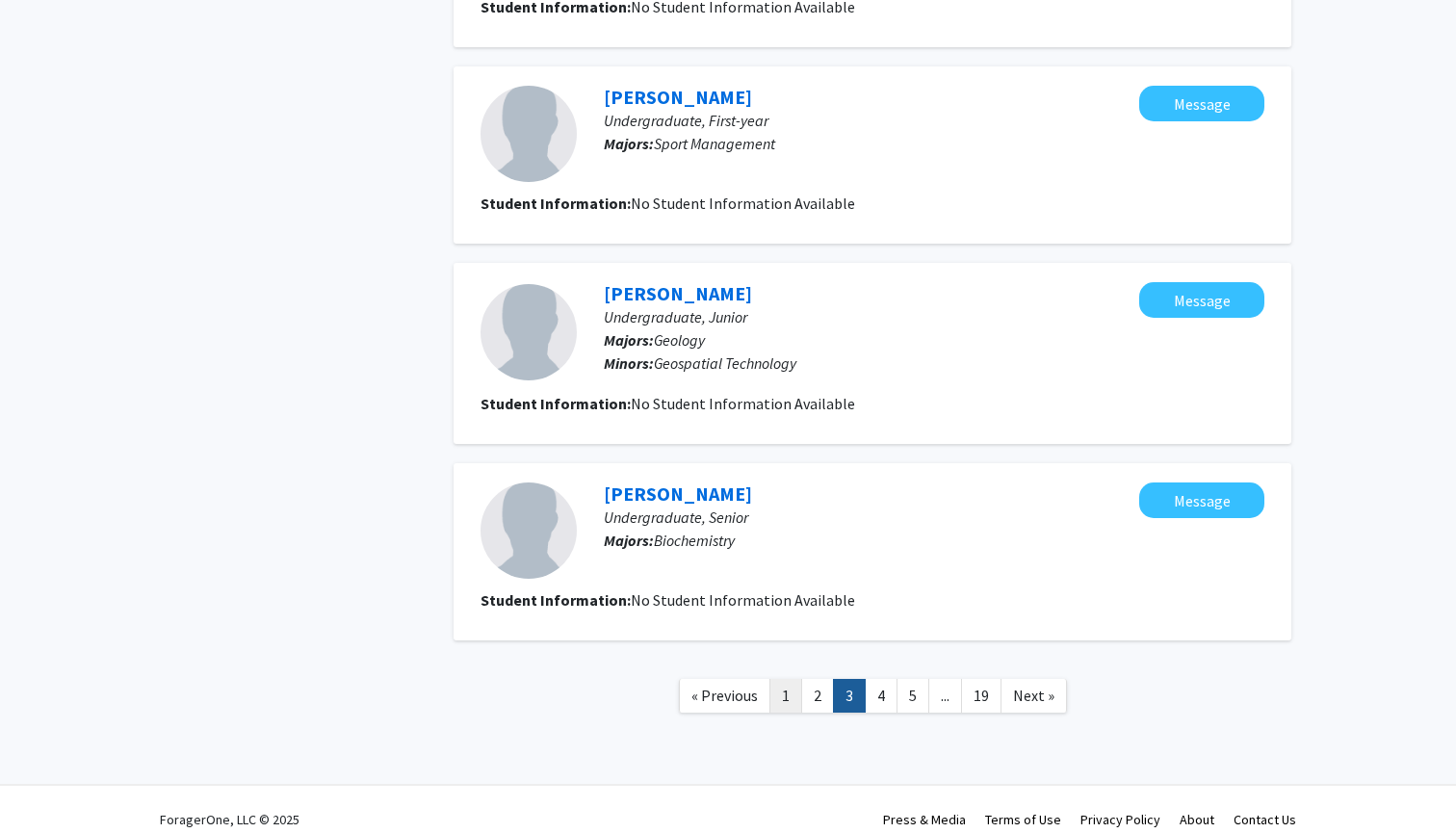
scroll to position [1884, 0]
click at [781, 680] on link "1" at bounding box center [785, 696] width 32 height 33
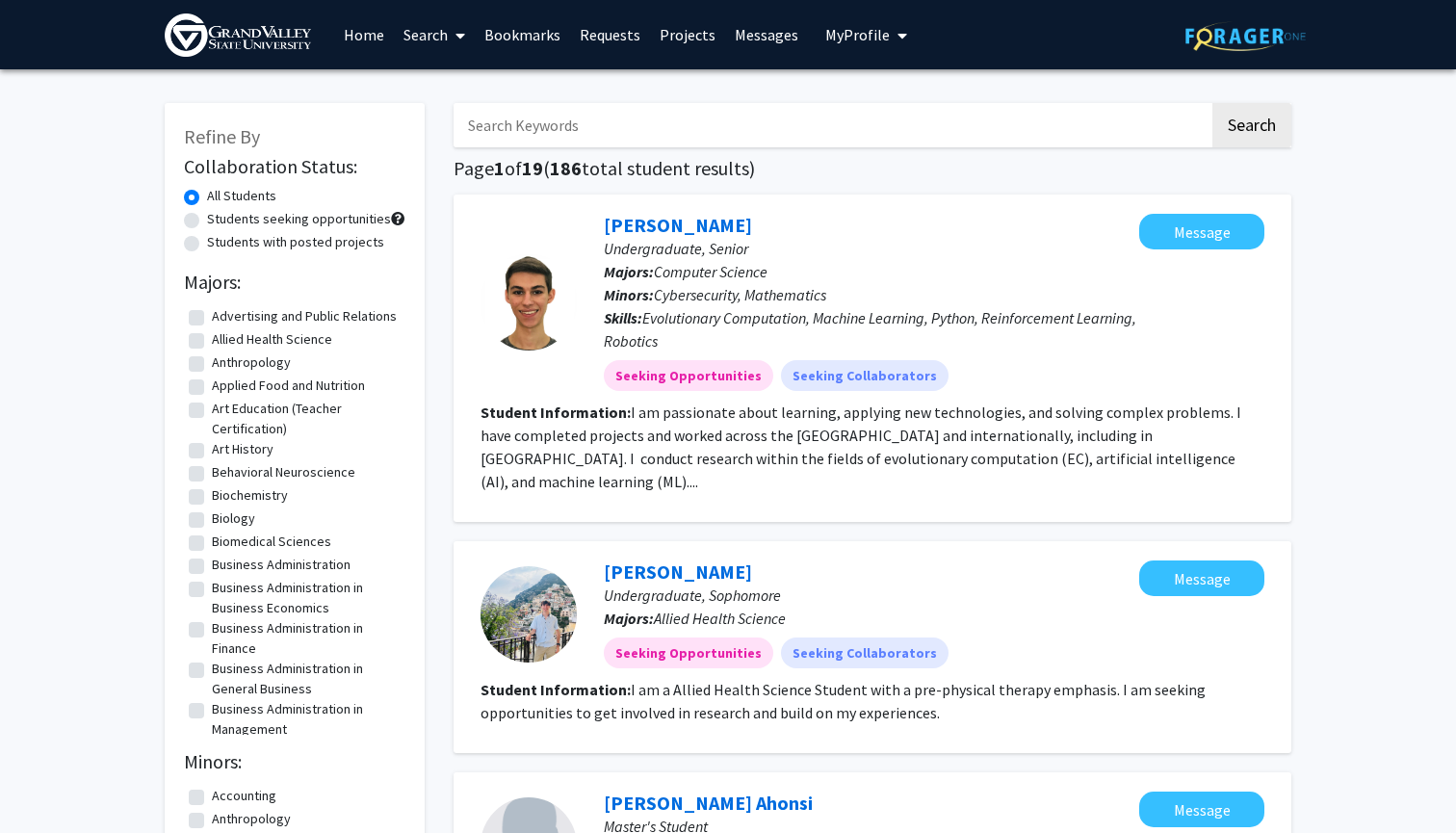
click at [641, 145] on input "Search Keywords" at bounding box center [832, 125] width 756 height 44
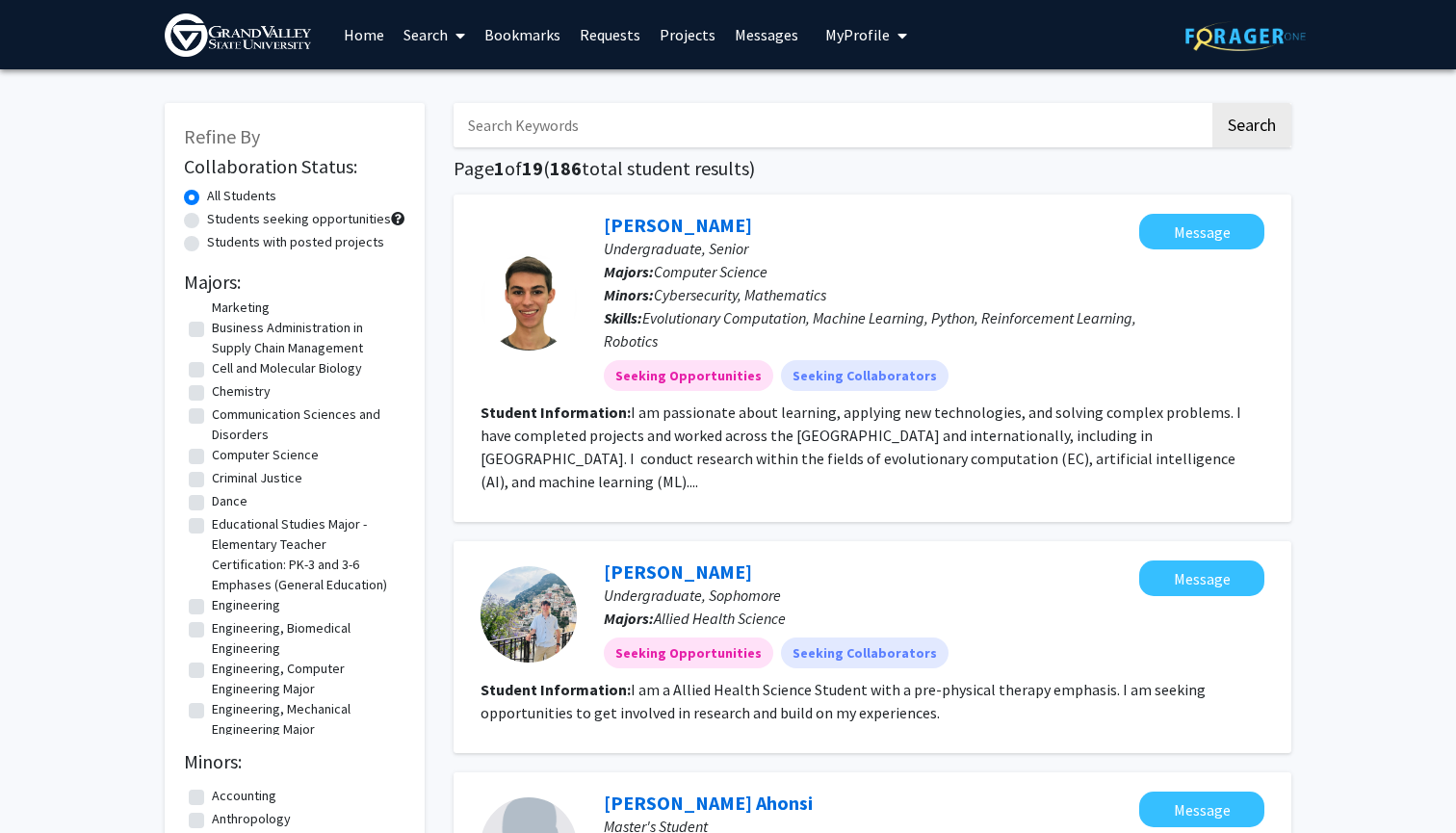
click at [417, 42] on link "Search" at bounding box center [434, 34] width 81 height 67
click at [499, 73] on span "Faculty/Staff" at bounding box center [465, 88] width 142 height 38
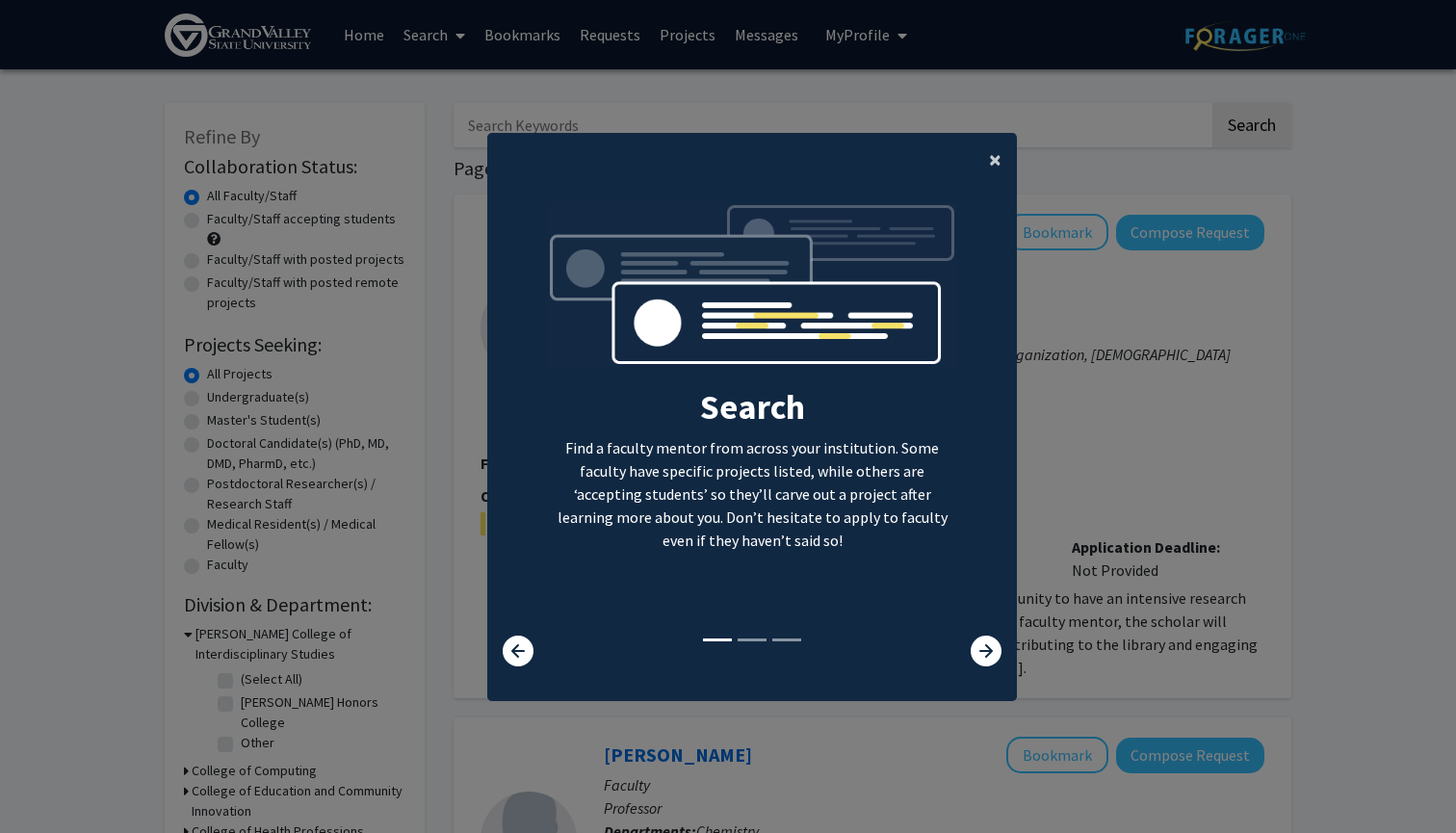
click at [993, 156] on span "×" at bounding box center [994, 160] width 13 height 30
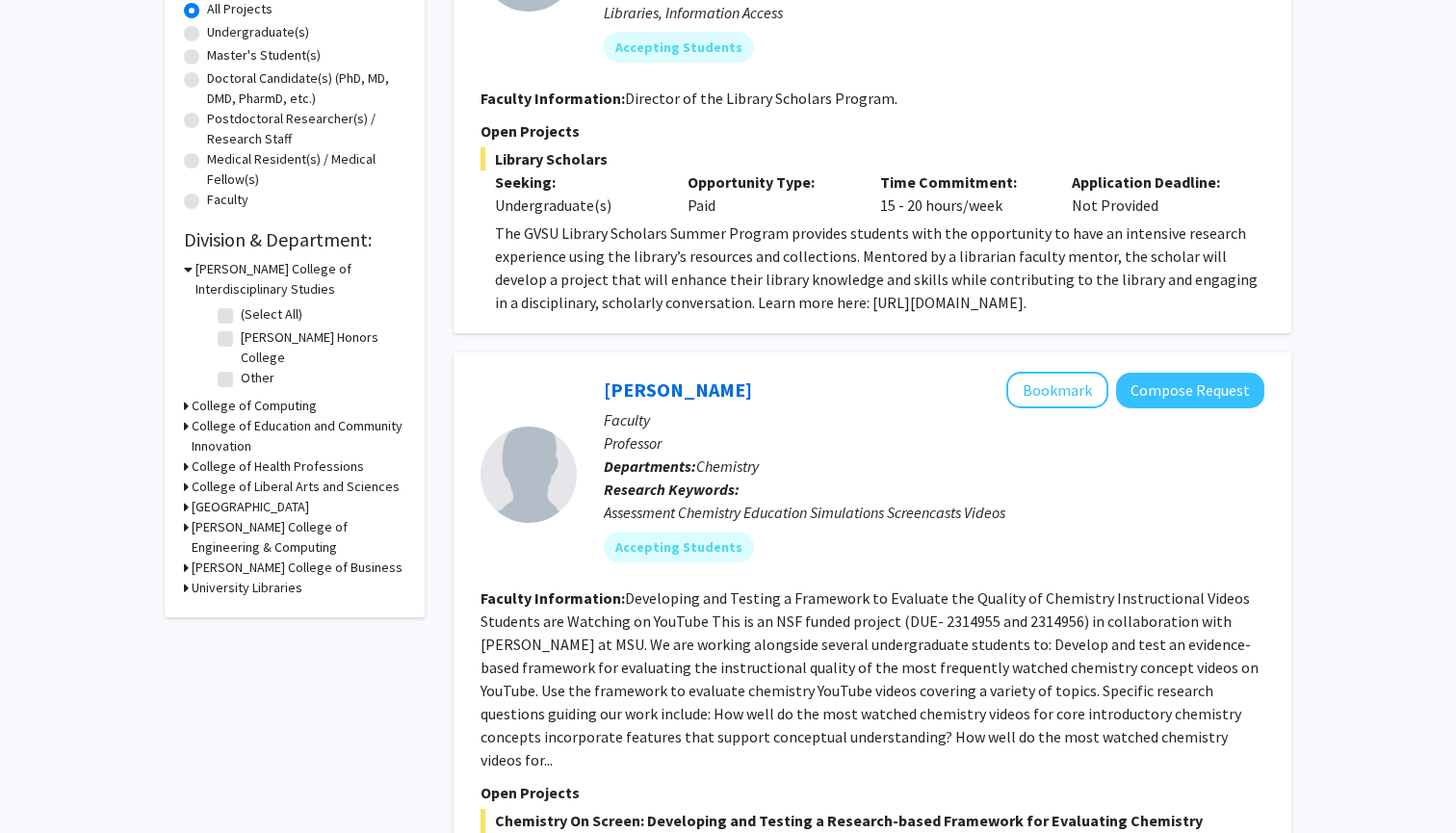
scroll to position [386, 0]
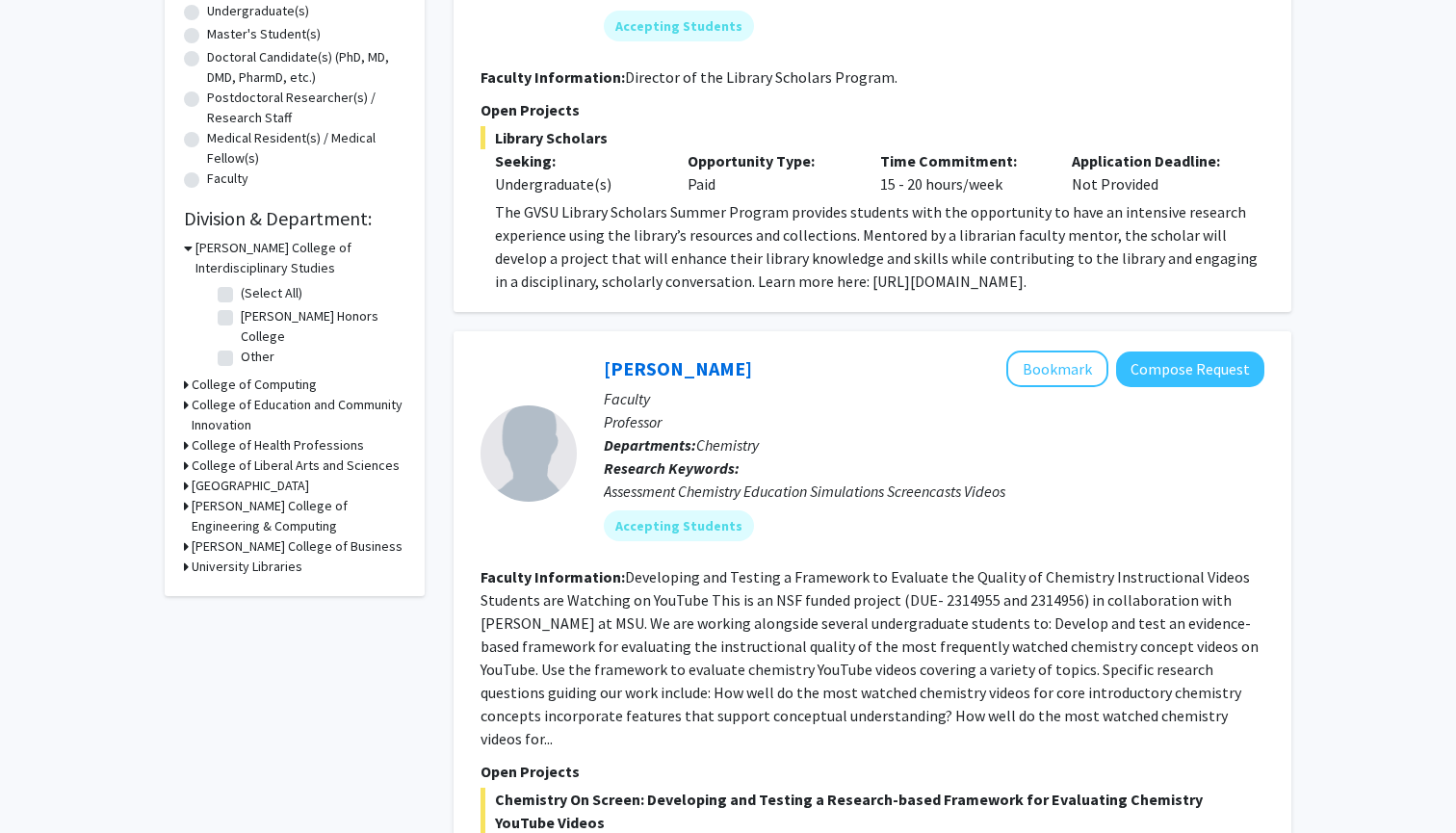
click at [319, 467] on h3 "College of Liberal Arts and Sciences" at bounding box center [295, 466] width 208 height 21
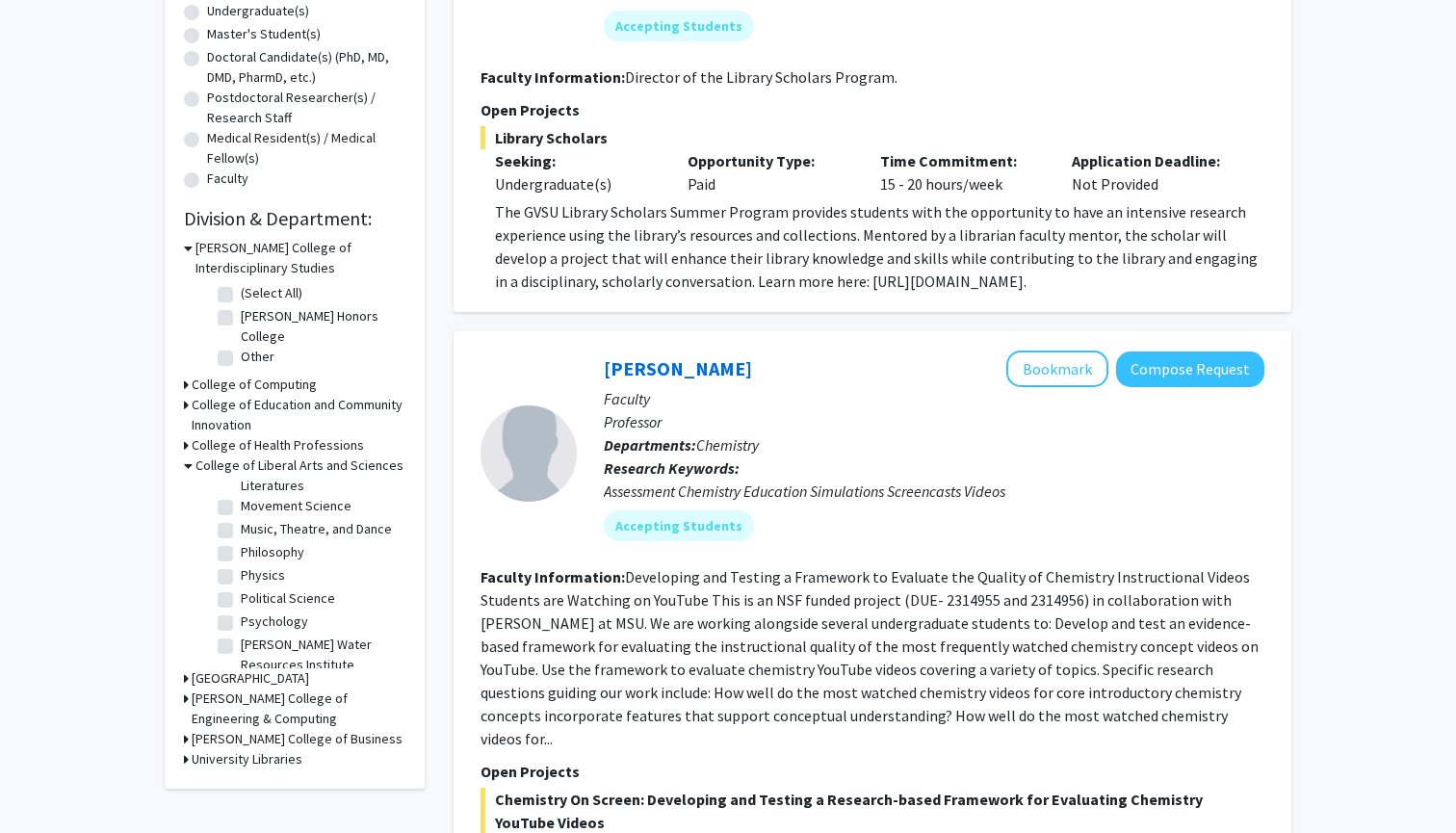
scroll to position [477, 0]
click at [240, 574] on label "Physics" at bounding box center [262, 574] width 44 height 21
click at [240, 574] on input "Physics" at bounding box center [246, 570] width 13 height 13
checkbox input "true"
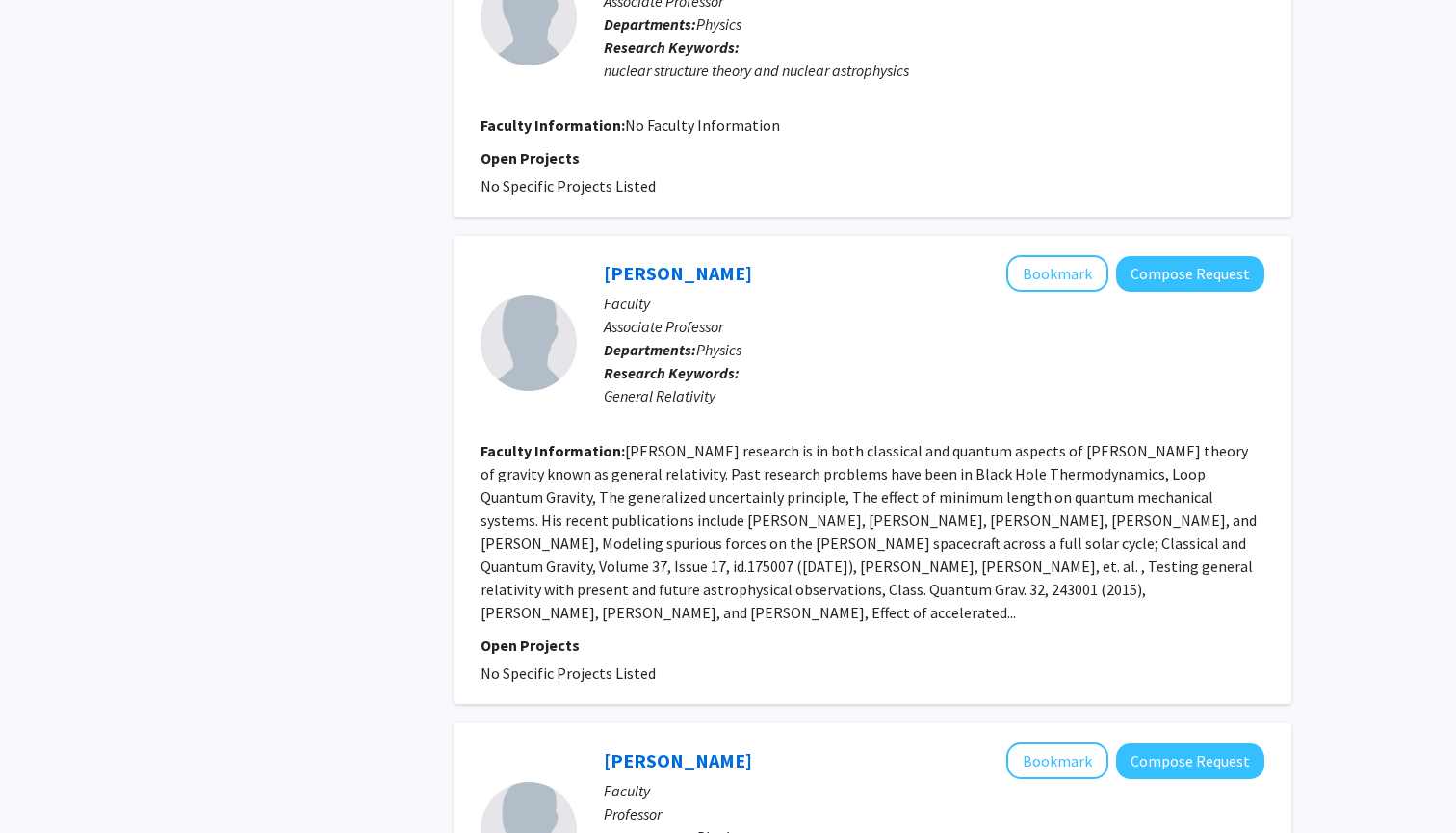
scroll to position [939, 0]
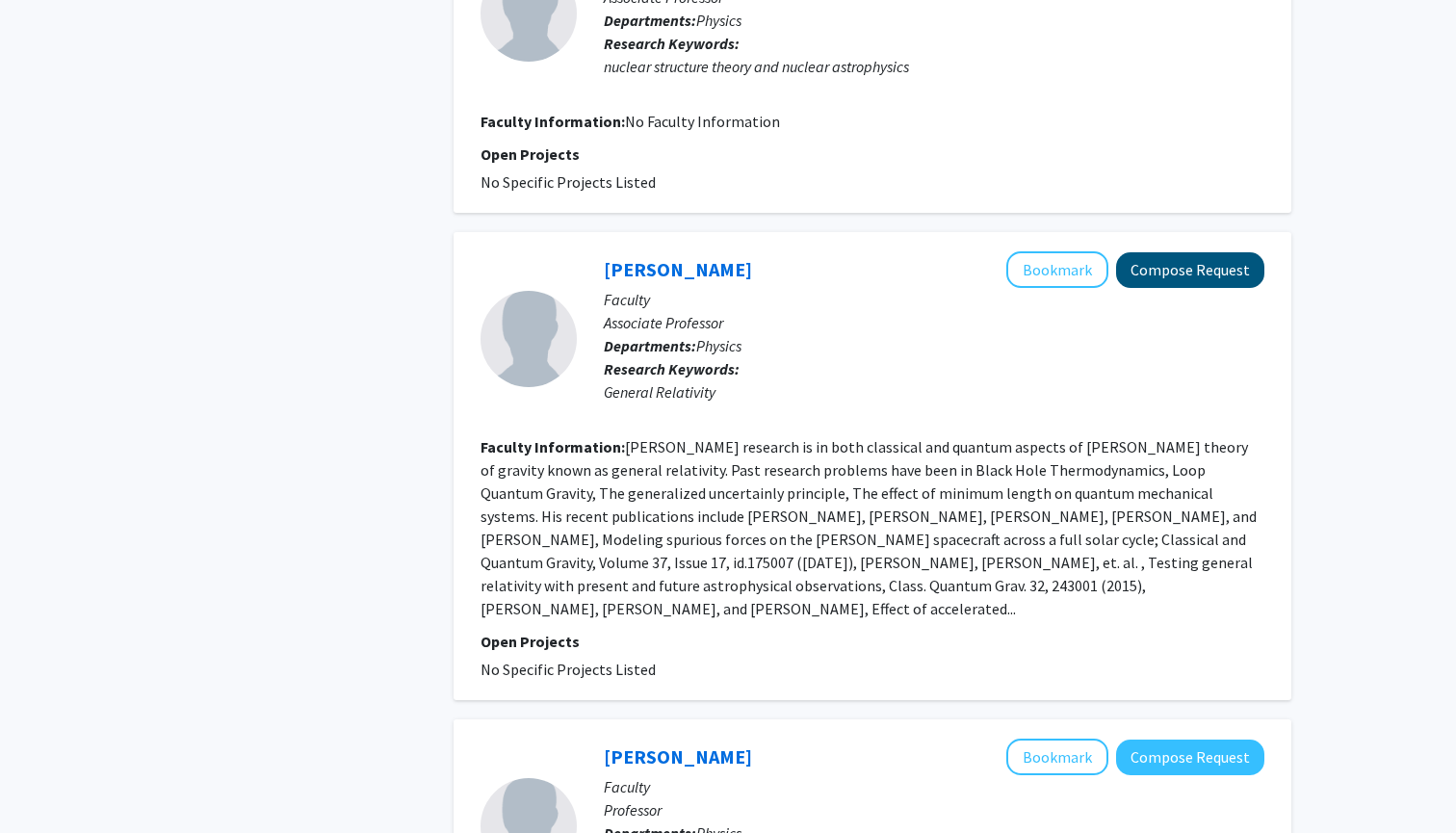
click at [1177, 274] on button "Compose Request" at bounding box center [1189, 270] width 149 height 35
